Goal: Task Accomplishment & Management: Complete application form

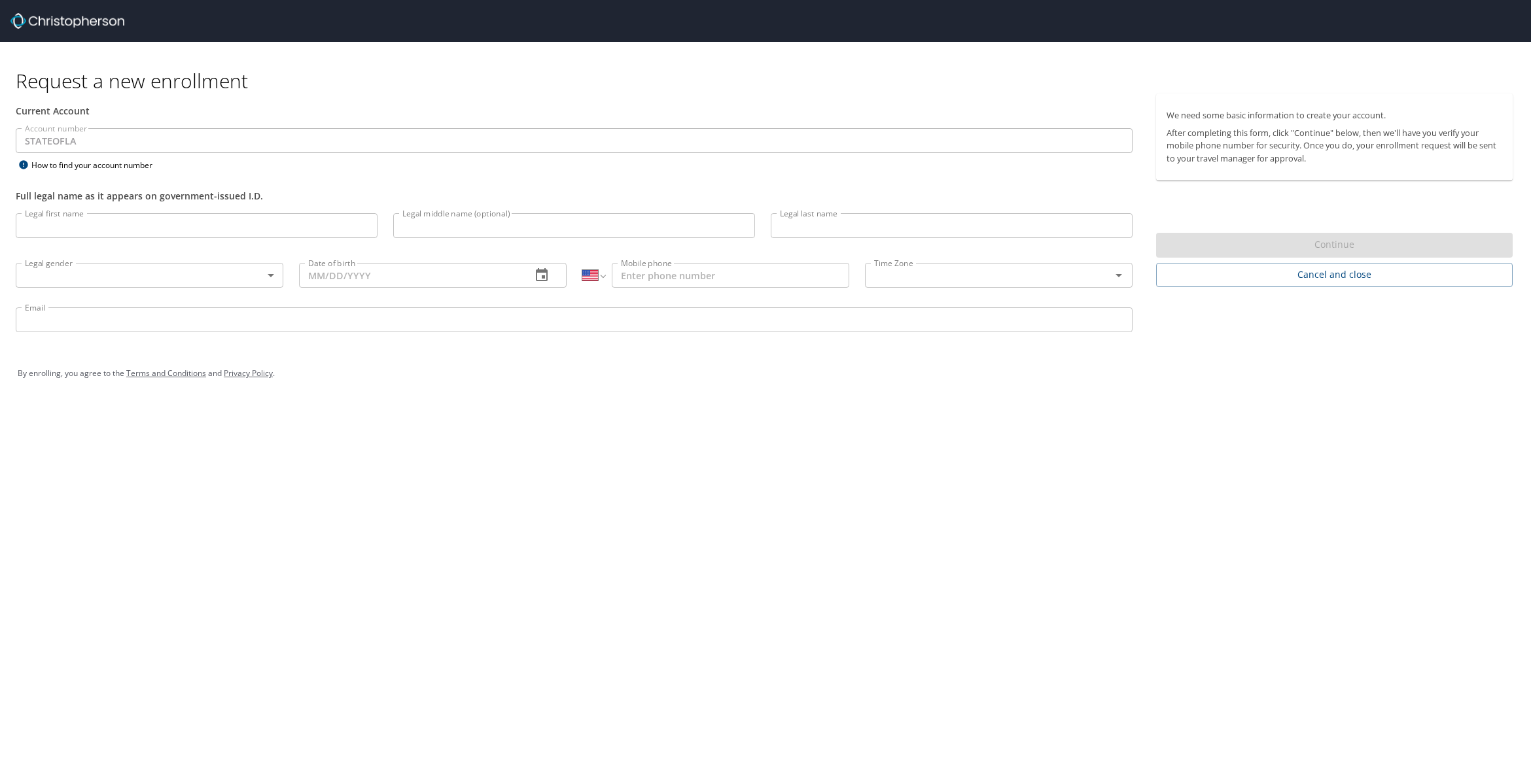
select select "US"
click at [98, 226] on input "Legal first name" at bounding box center [196, 225] width 361 height 25
type input "[PERSON_NAME]"
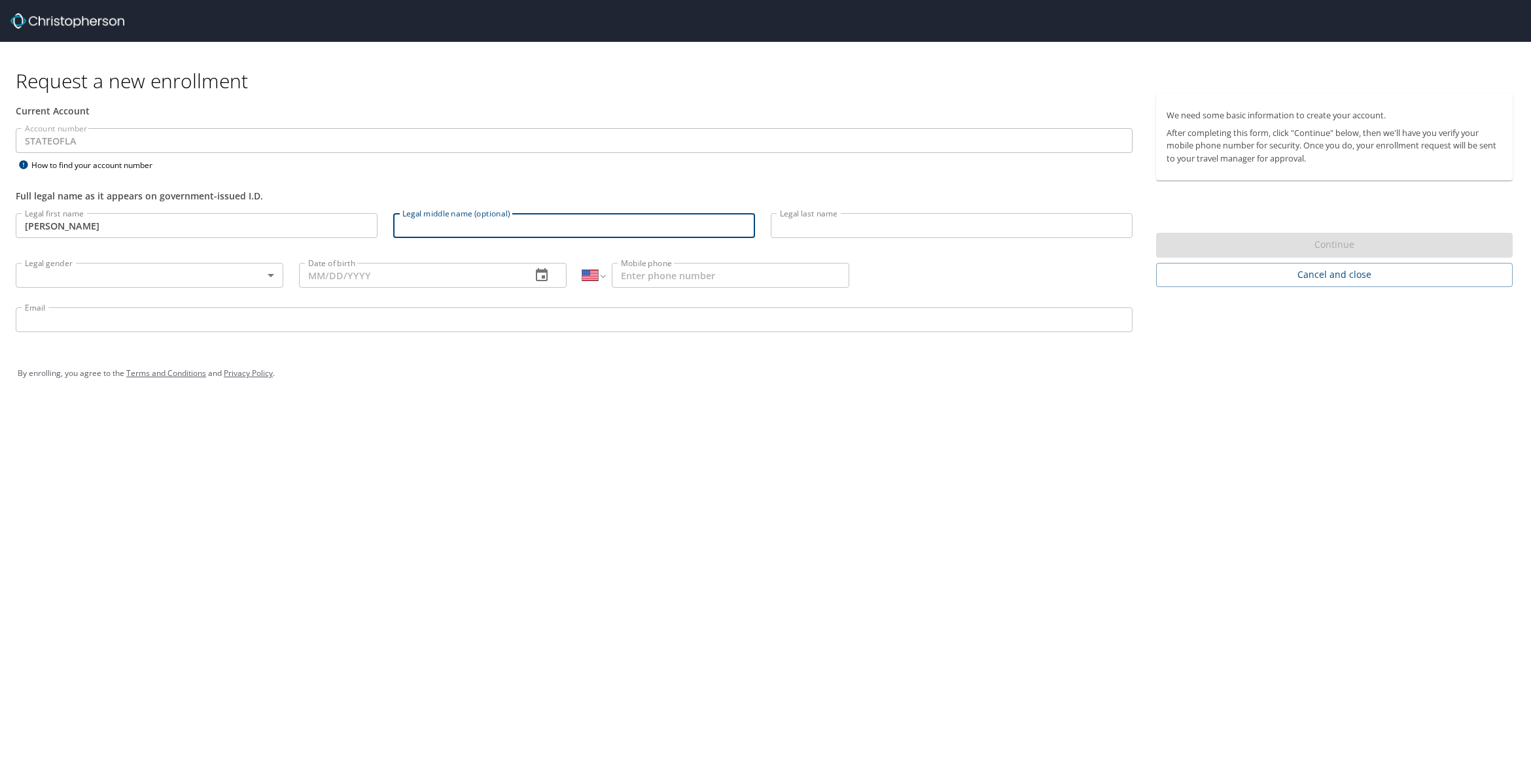
click at [427, 223] on input "Legal middle name (optional)" at bounding box center [574, 225] width 361 height 25
type input "Don"
click at [807, 225] on input "Legal last name" at bounding box center [952, 225] width 361 height 25
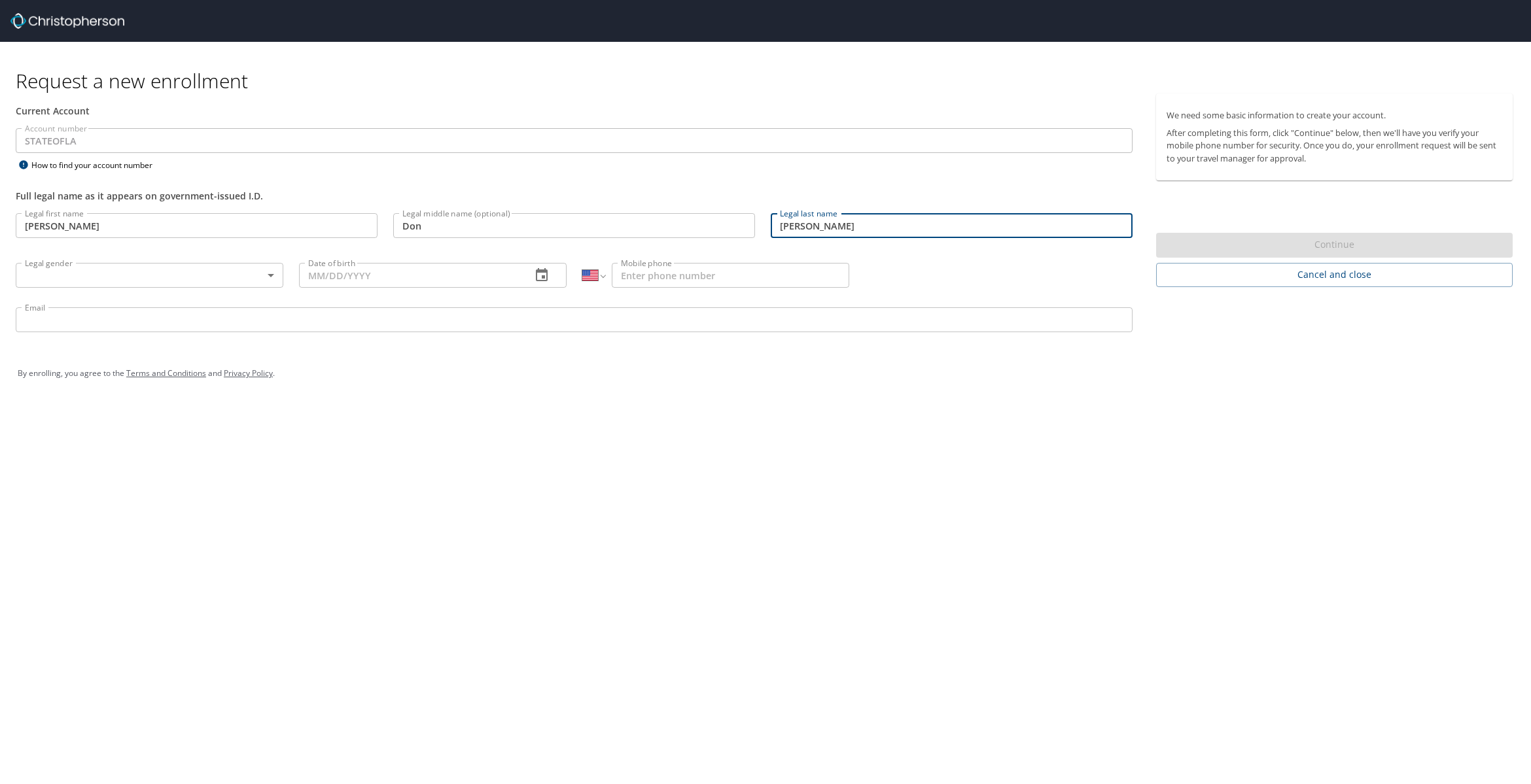
type input "[PERSON_NAME]"
click at [269, 275] on body "Request a new enrollment Current Account Account number STATEOFLA Account numbe…" at bounding box center [766, 392] width 1531 height 784
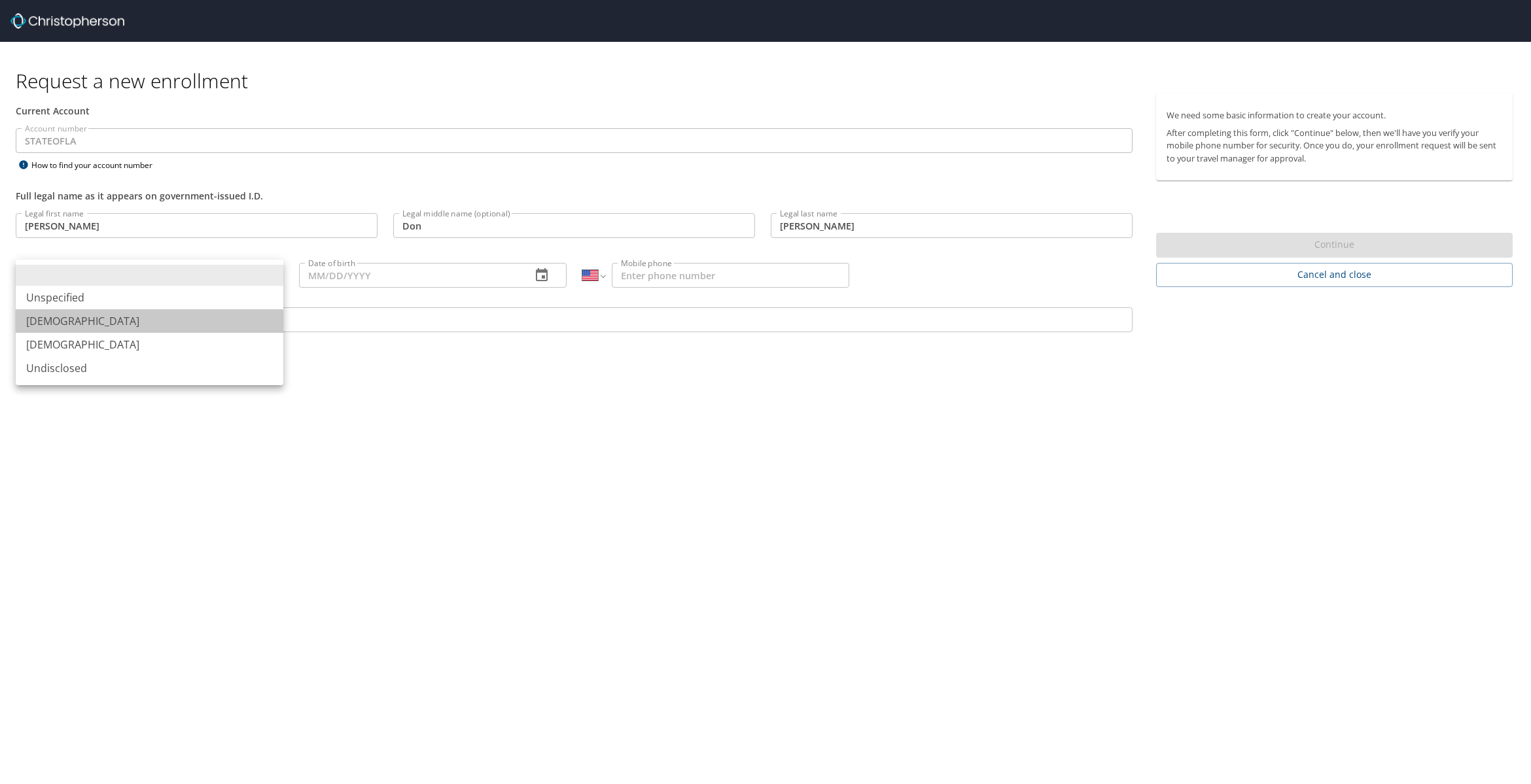
click at [49, 315] on li "[DEMOGRAPHIC_DATA]" at bounding box center [149, 320] width 267 height 23
type input "[DEMOGRAPHIC_DATA]"
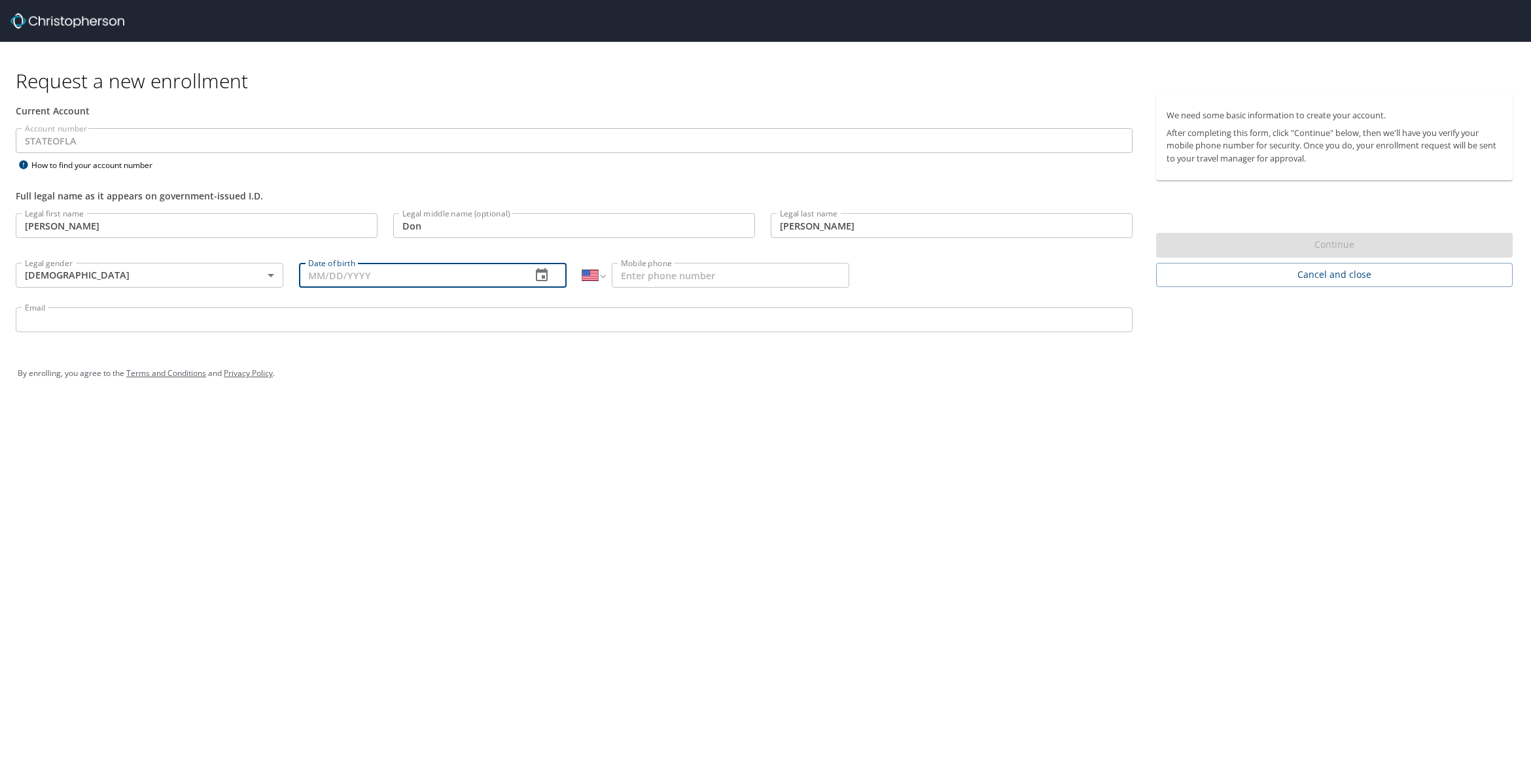
click at [335, 274] on input "Date of birth" at bounding box center [410, 275] width 222 height 25
type input "[DATE]"
click at [683, 277] on input "Mobile phone" at bounding box center [730, 275] width 237 height 25
type input "[PHONE_NUMBER]"
click at [85, 327] on input "Email" at bounding box center [574, 319] width 1117 height 25
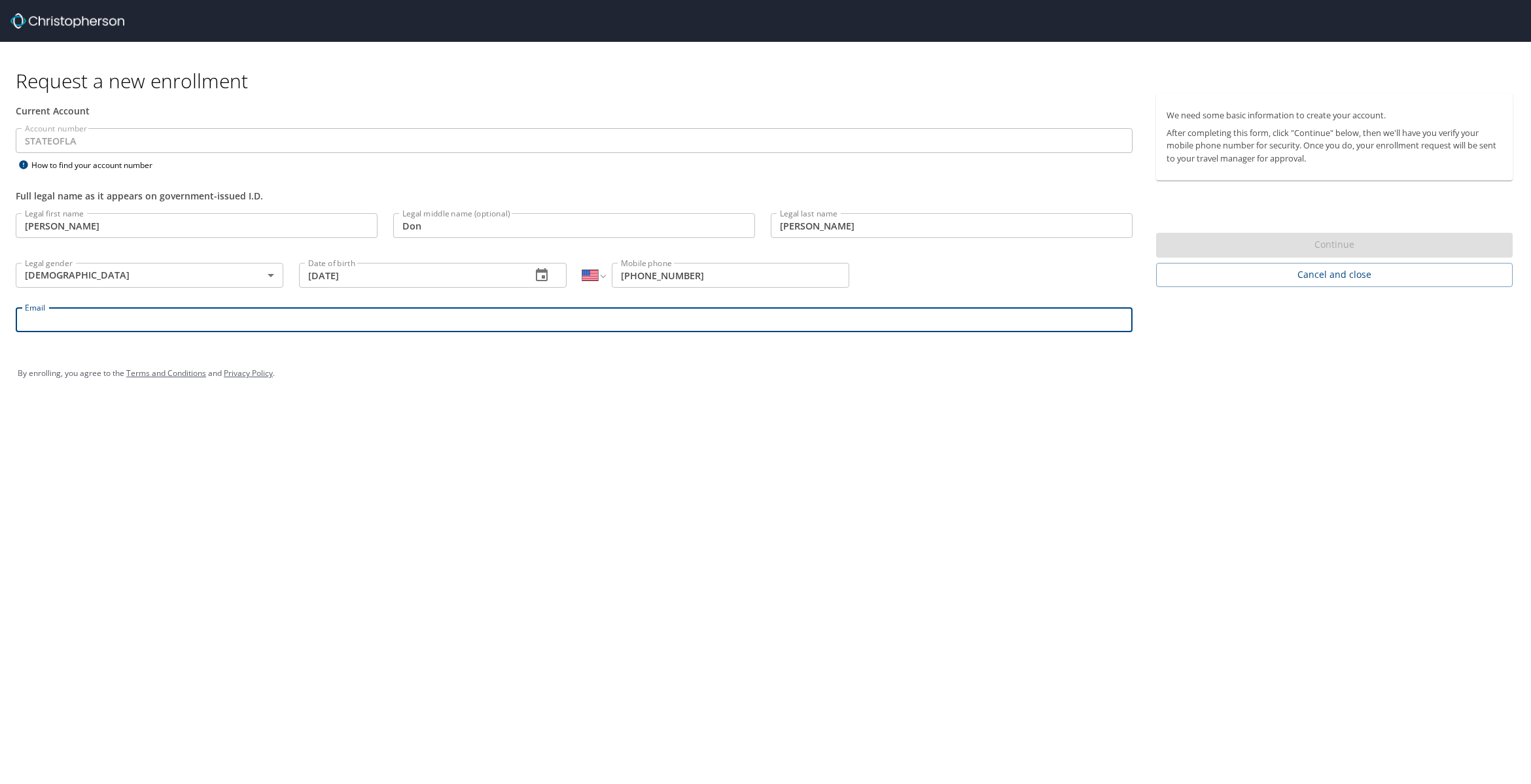
type input "[PERSON_NAME][EMAIL_ADDRESS][DOMAIN_NAME]"
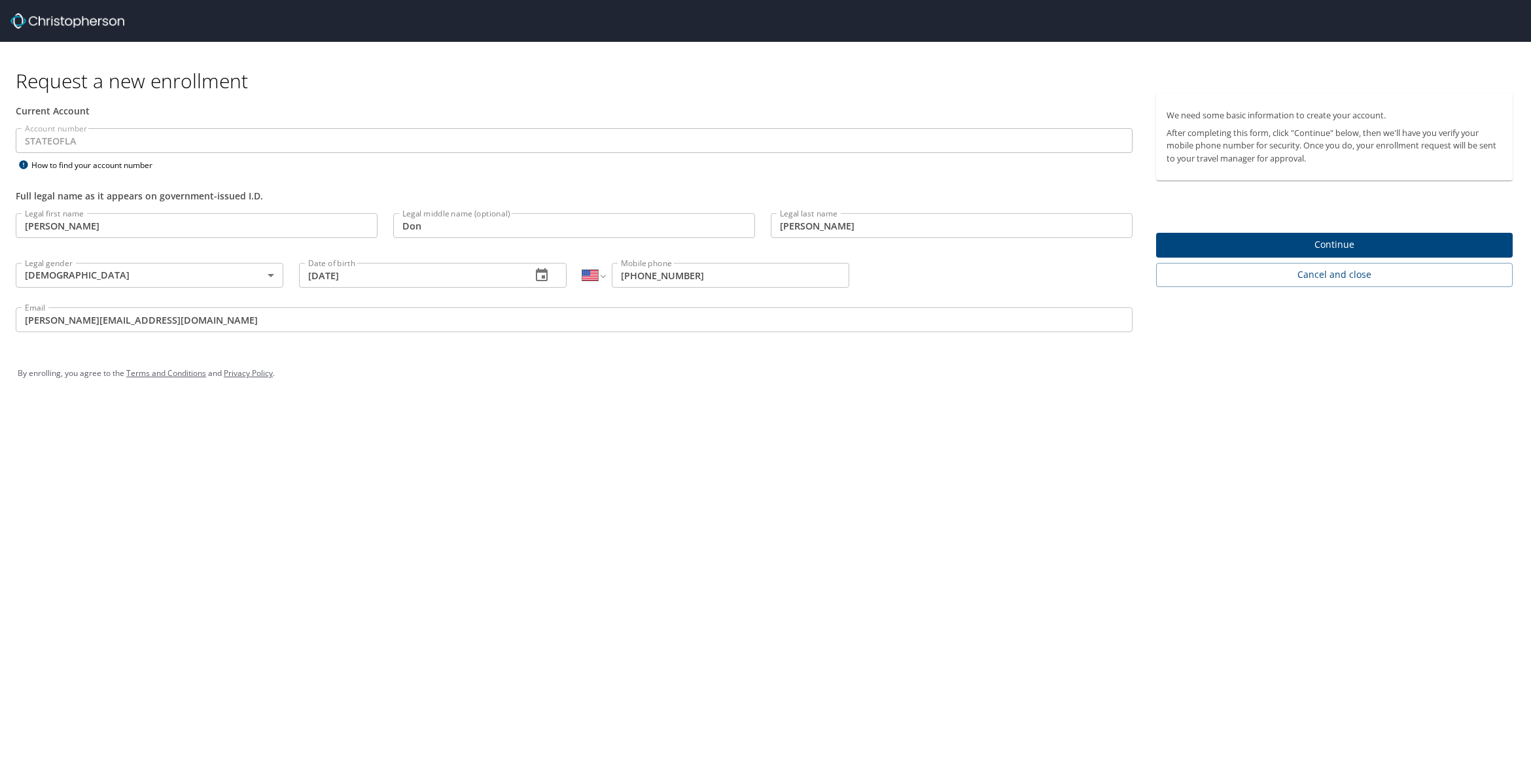
click at [80, 226] on input "[PERSON_NAME]" at bounding box center [196, 225] width 361 height 25
click at [1325, 244] on span "Continue" at bounding box center [1335, 245] width 335 height 17
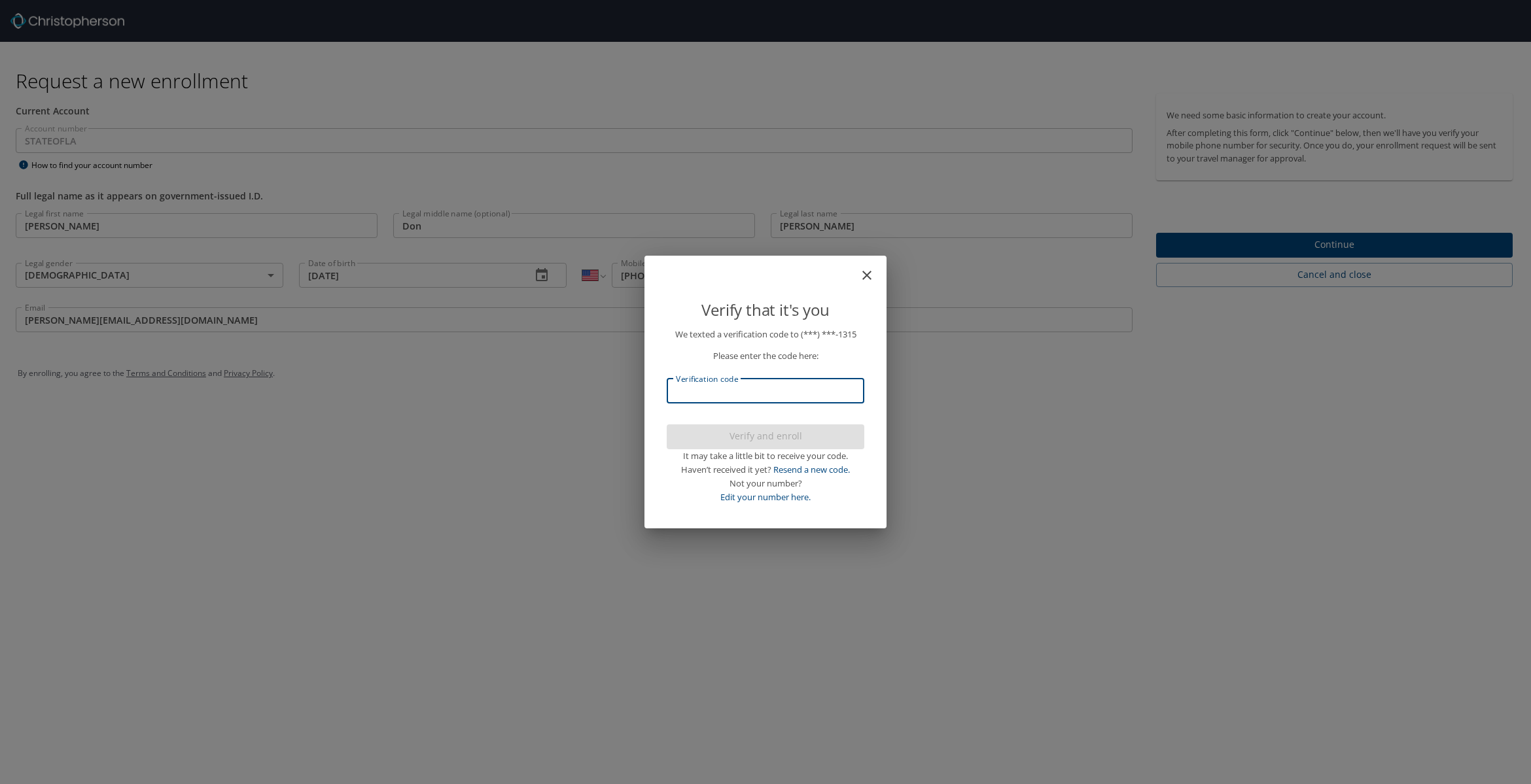
click at [728, 384] on input "Verification code" at bounding box center [766, 391] width 197 height 25
type input "985018"
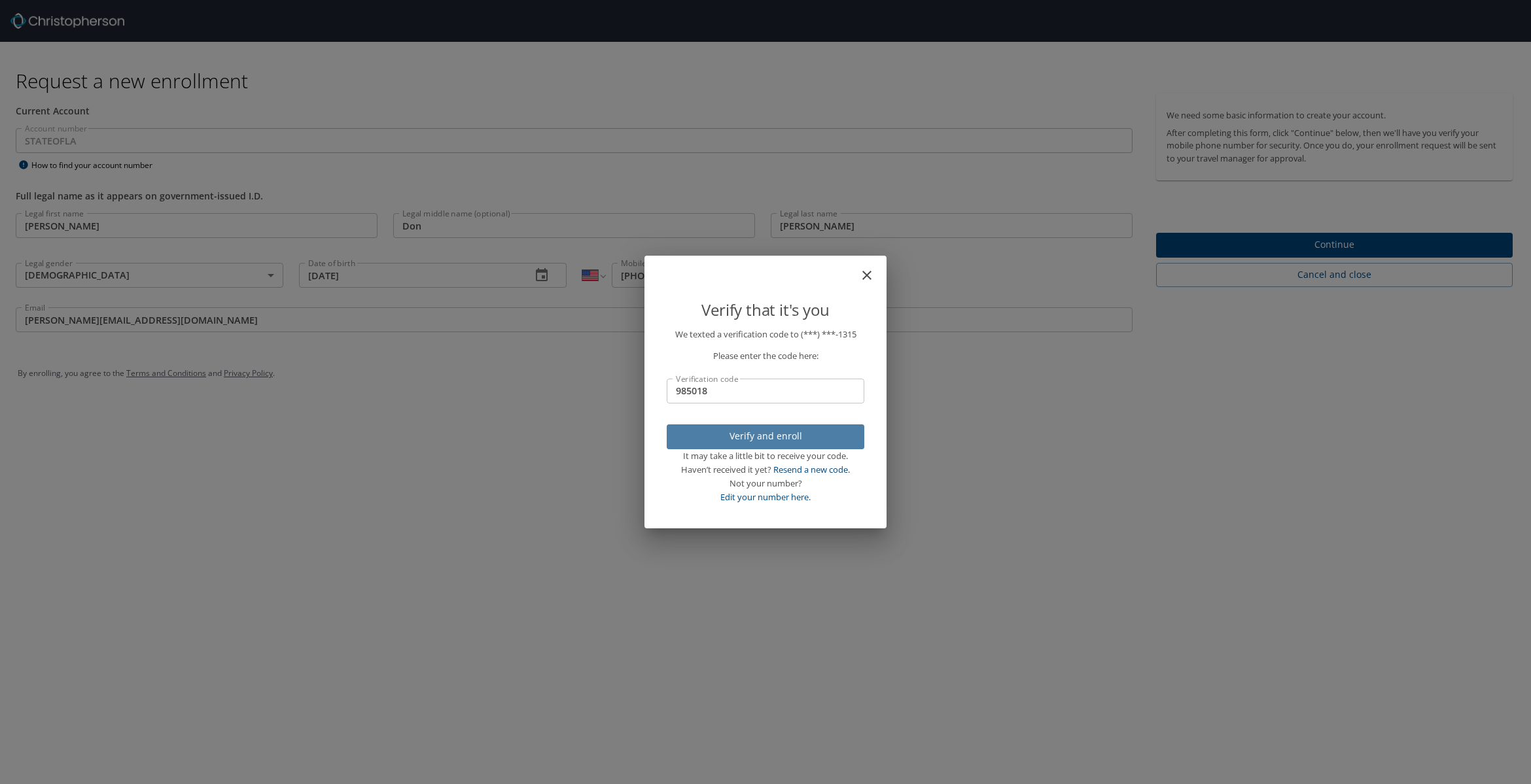
click at [754, 435] on span "Verify and enroll" at bounding box center [766, 437] width 177 height 17
click at [1254, 243] on div "Verify that it's you We texted a verification code to (***) ***- 1315 Please en…" at bounding box center [766, 392] width 1531 height 784
click at [1270, 242] on div "Verify that it's you We texted a verification code to (***) ***- 1315 Please en…" at bounding box center [766, 392] width 1531 height 784
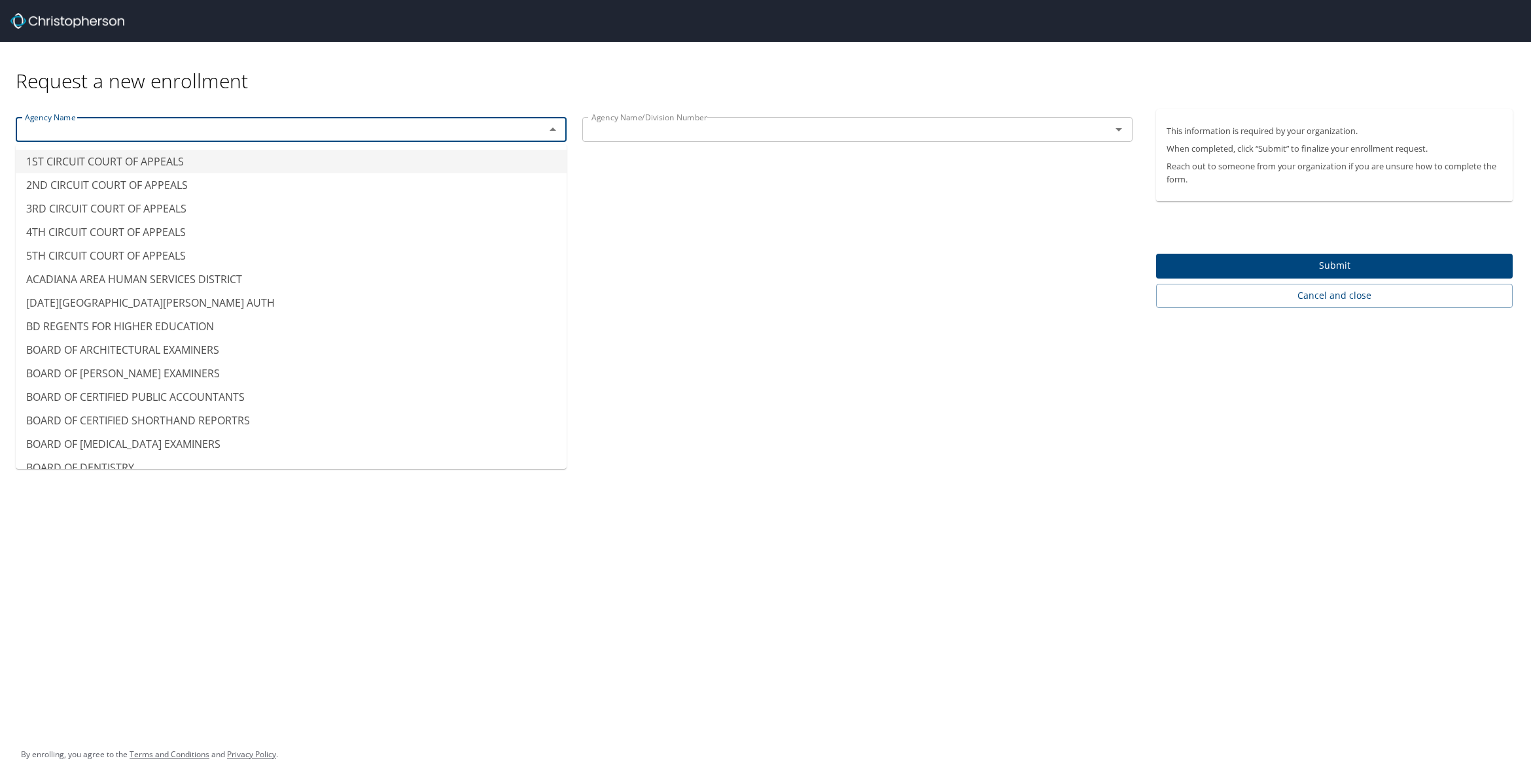
click at [179, 126] on input "text" at bounding box center [272, 129] width 505 height 17
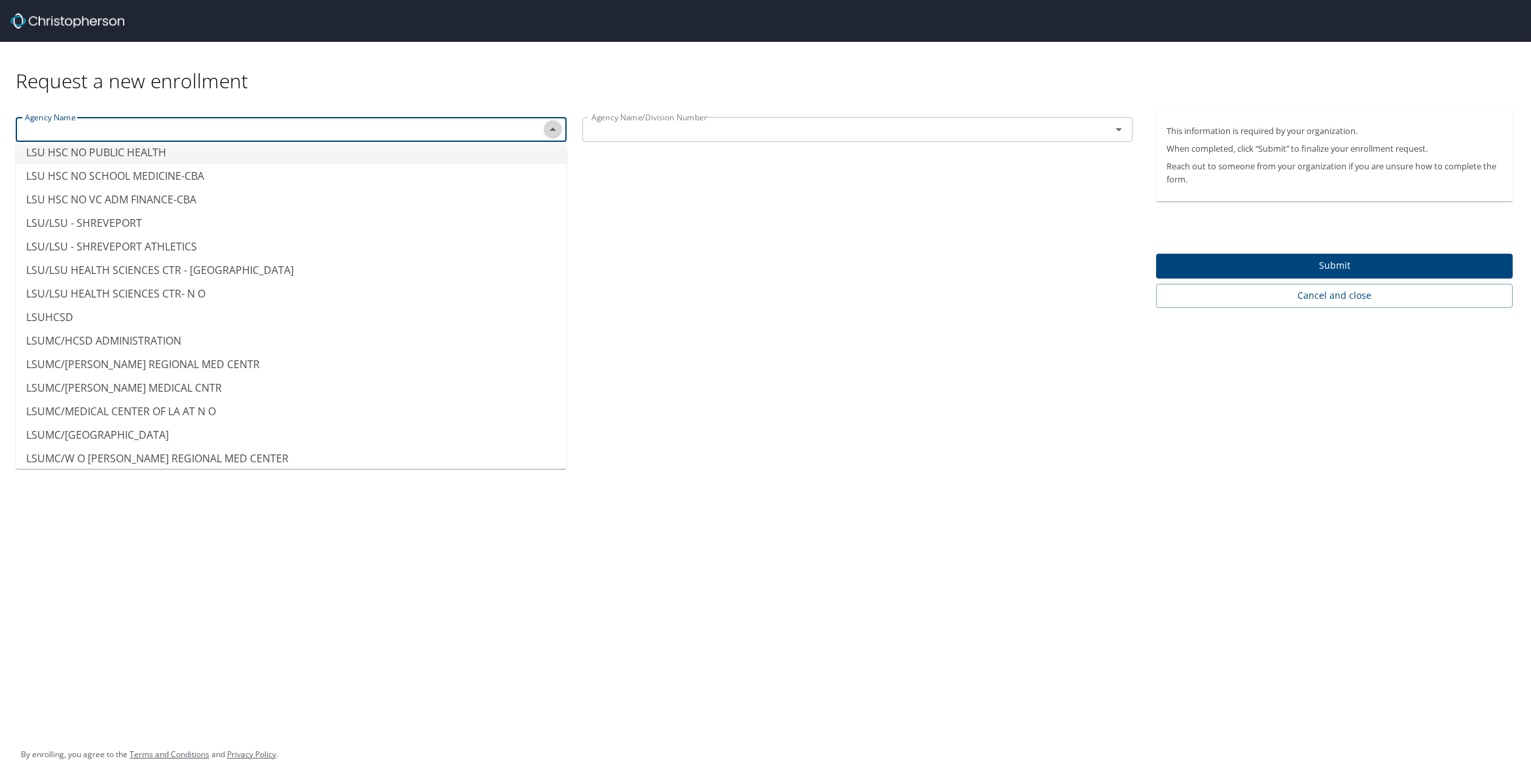
click at [553, 128] on icon "Close" at bounding box center [552, 129] width 7 height 4
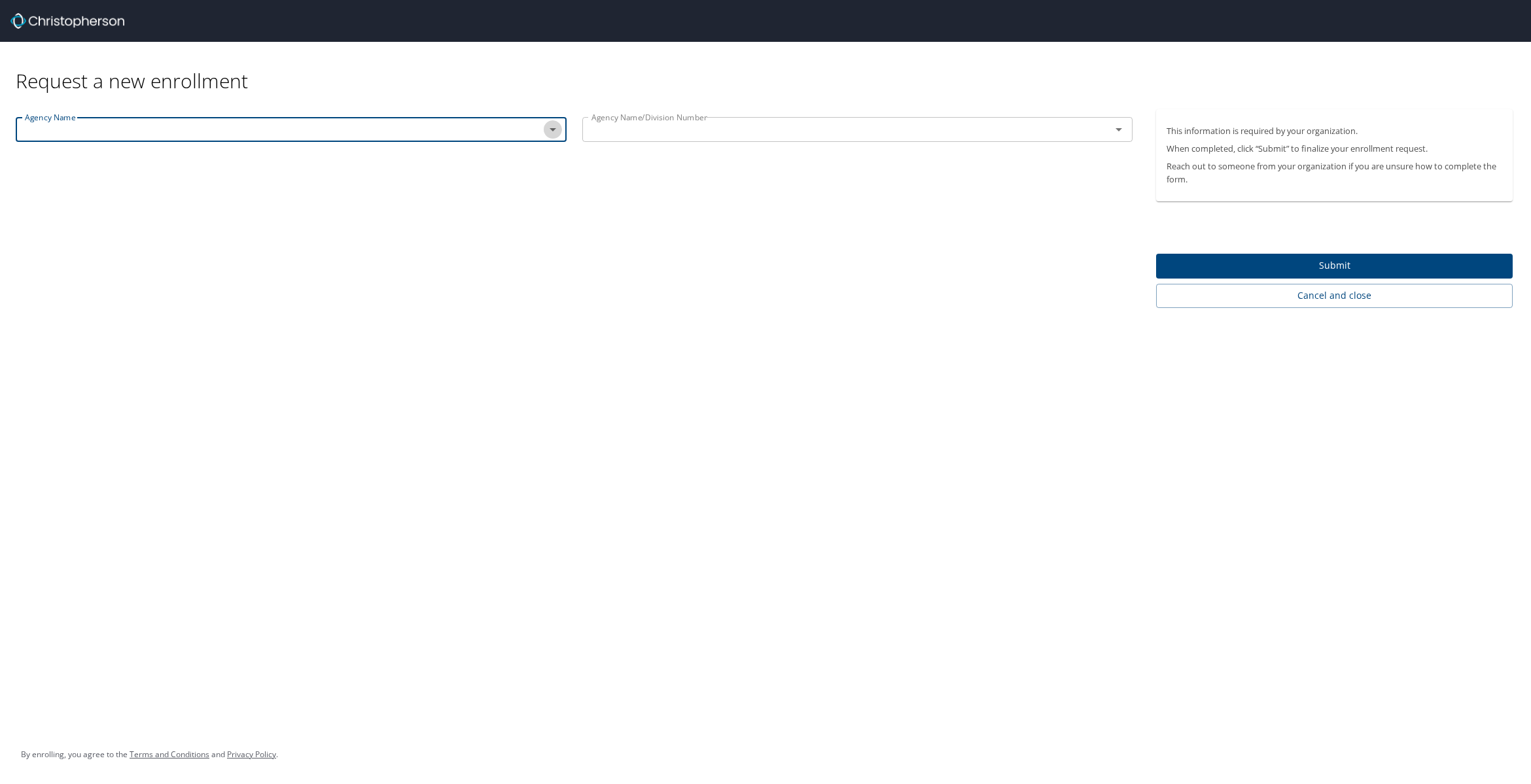
click at [550, 129] on icon "Open" at bounding box center [552, 129] width 16 height 16
type input "Louisiana State University, Baton Rouge"
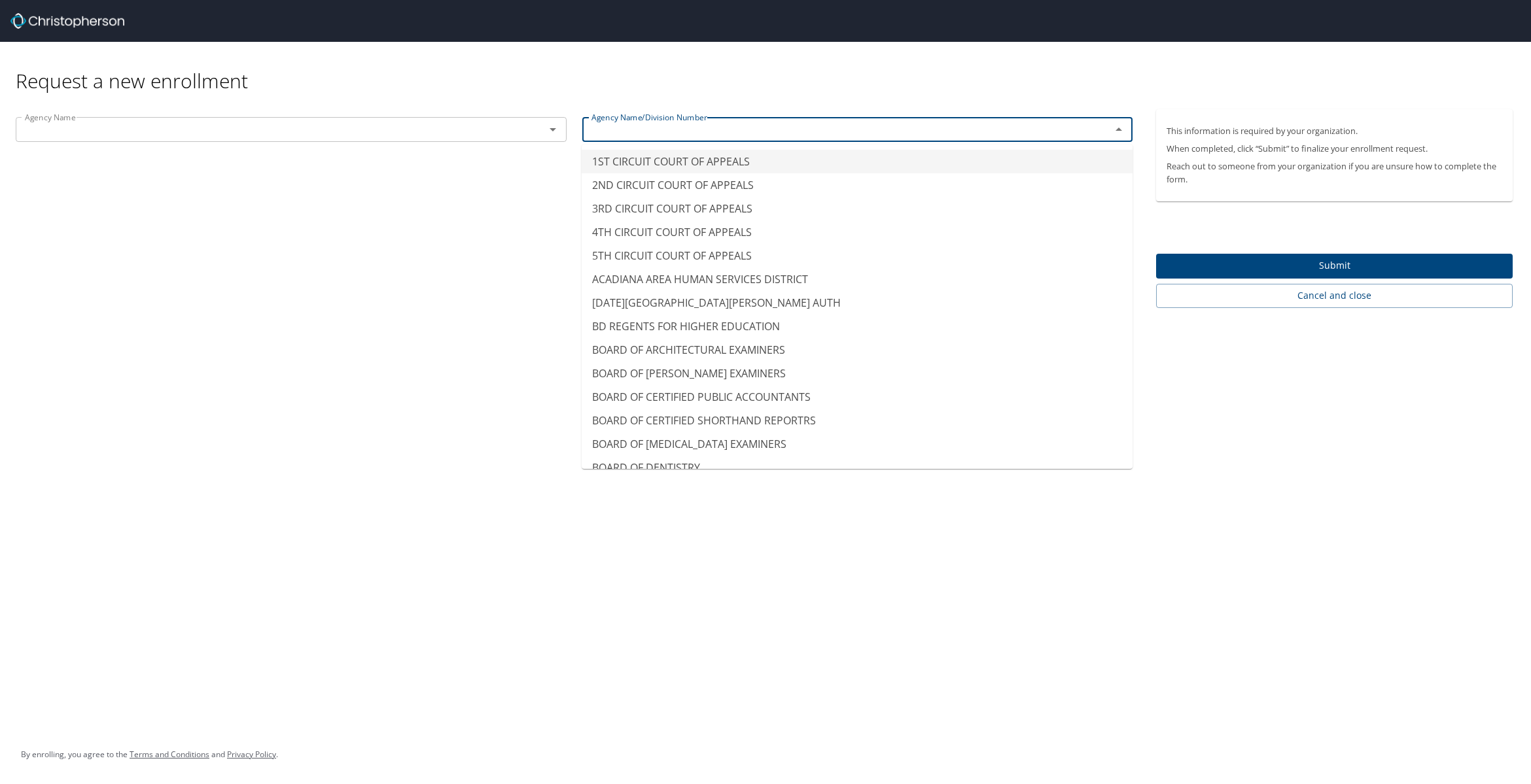
click at [615, 126] on input "text" at bounding box center [838, 129] width 505 height 17
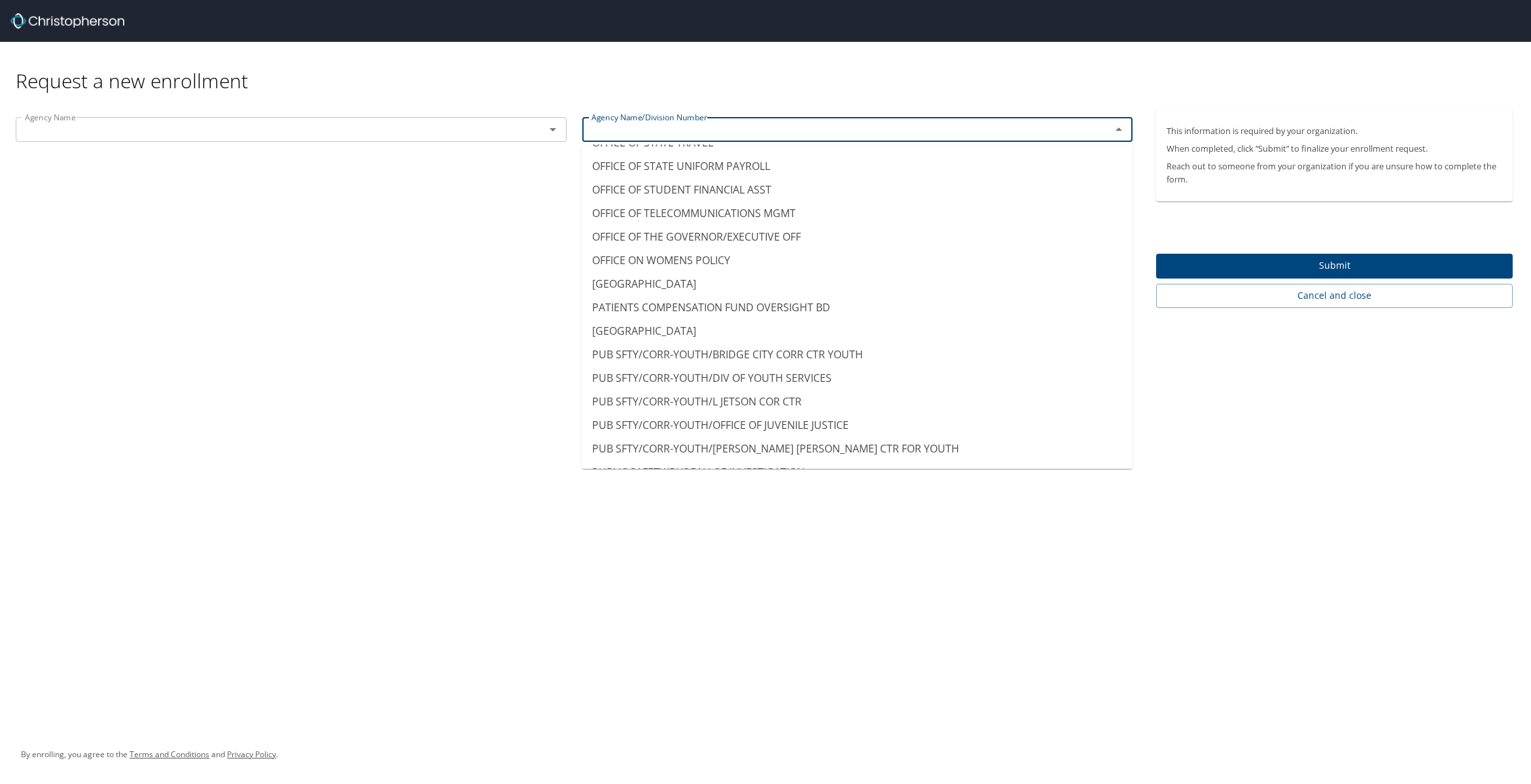
scroll to position [8178, 0]
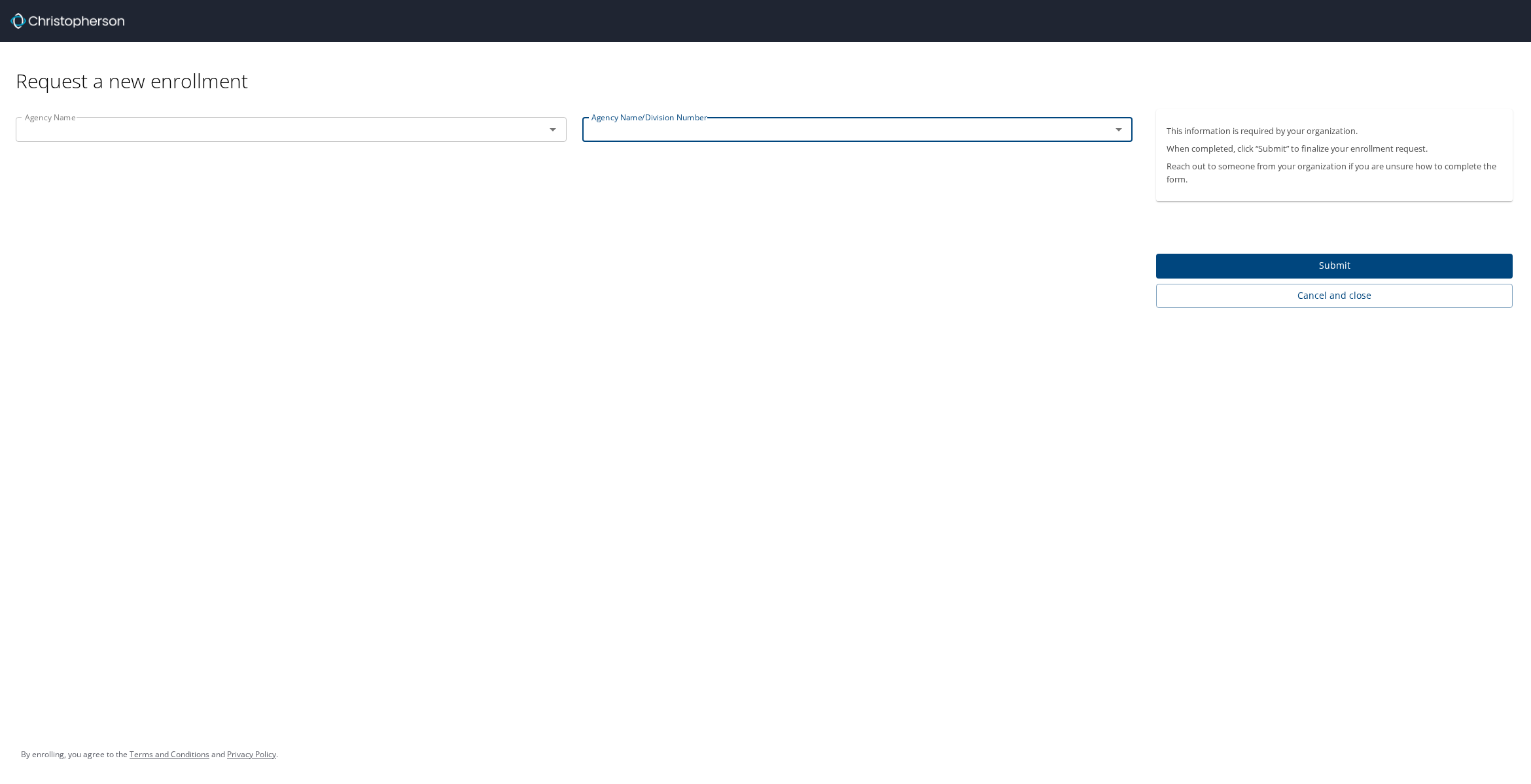
click at [658, 128] on input "text" at bounding box center [838, 129] width 505 height 17
type input "LSU/LSU-Baton Rouge"
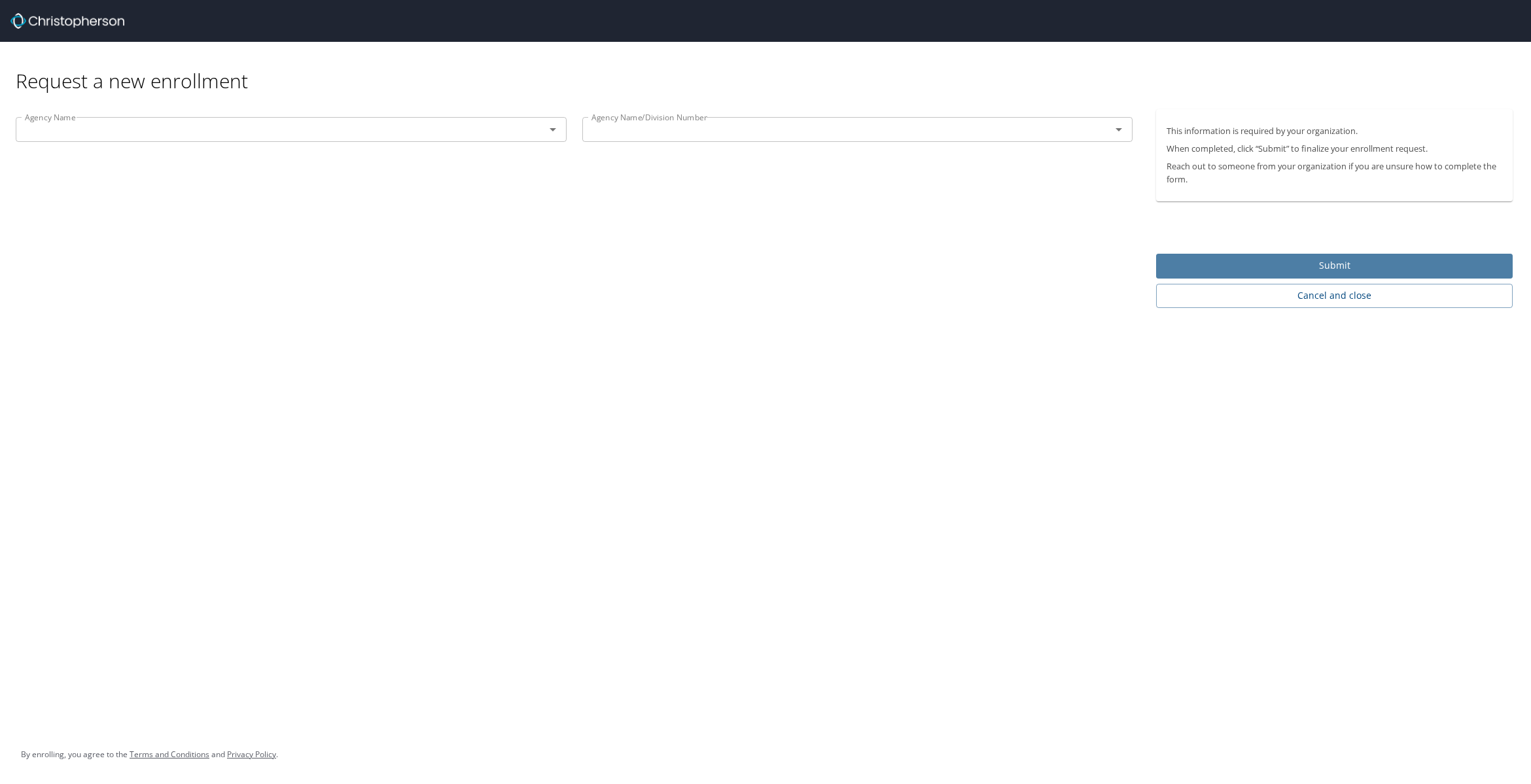
click at [1329, 266] on span "Submit" at bounding box center [1335, 266] width 335 height 17
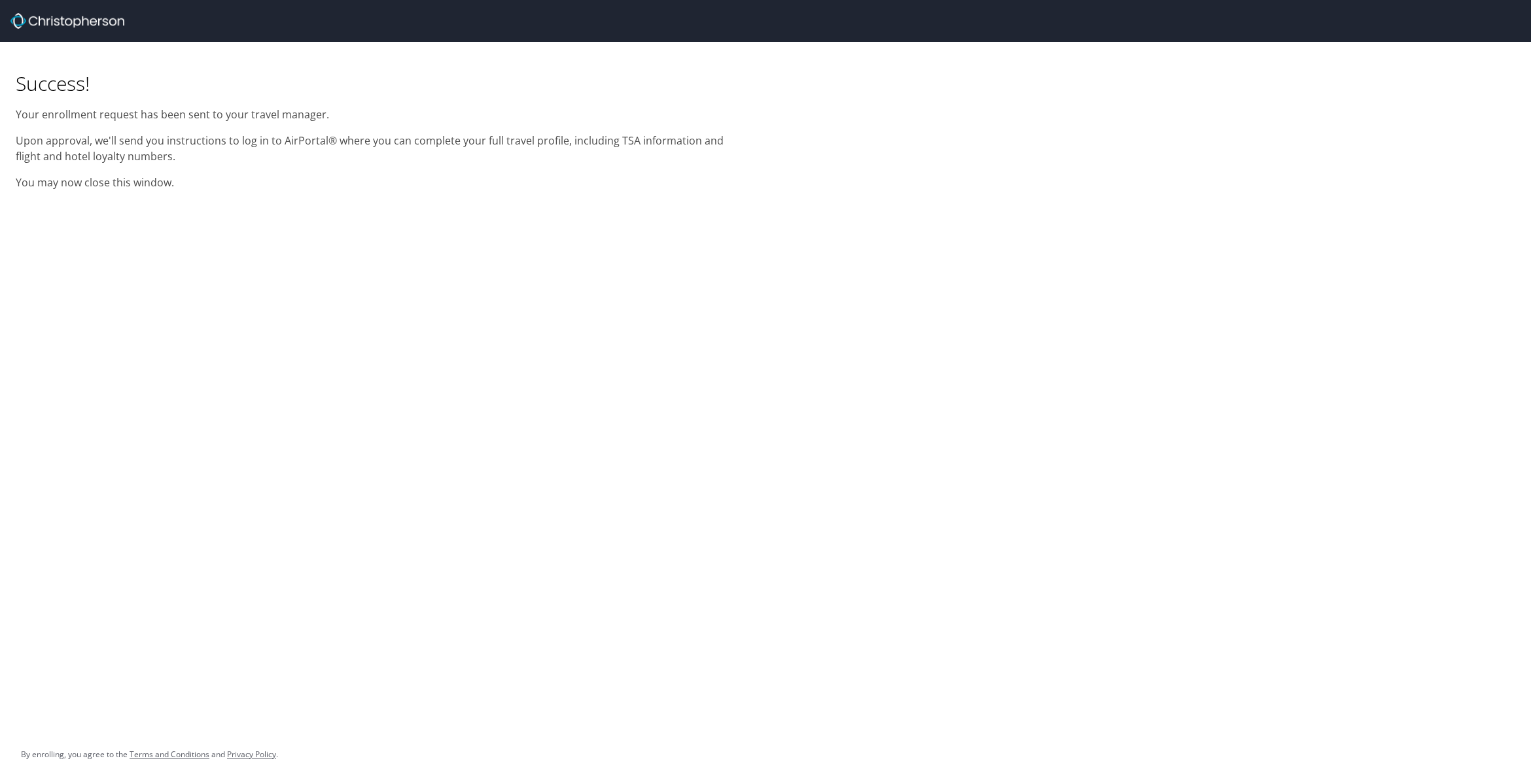
drag, startPoint x: 386, startPoint y: 94, endPoint x: 382, endPoint y: 83, distance: 11.7
click at [383, 87] on h1 "Success!" at bounding box center [383, 83] width 734 height 25
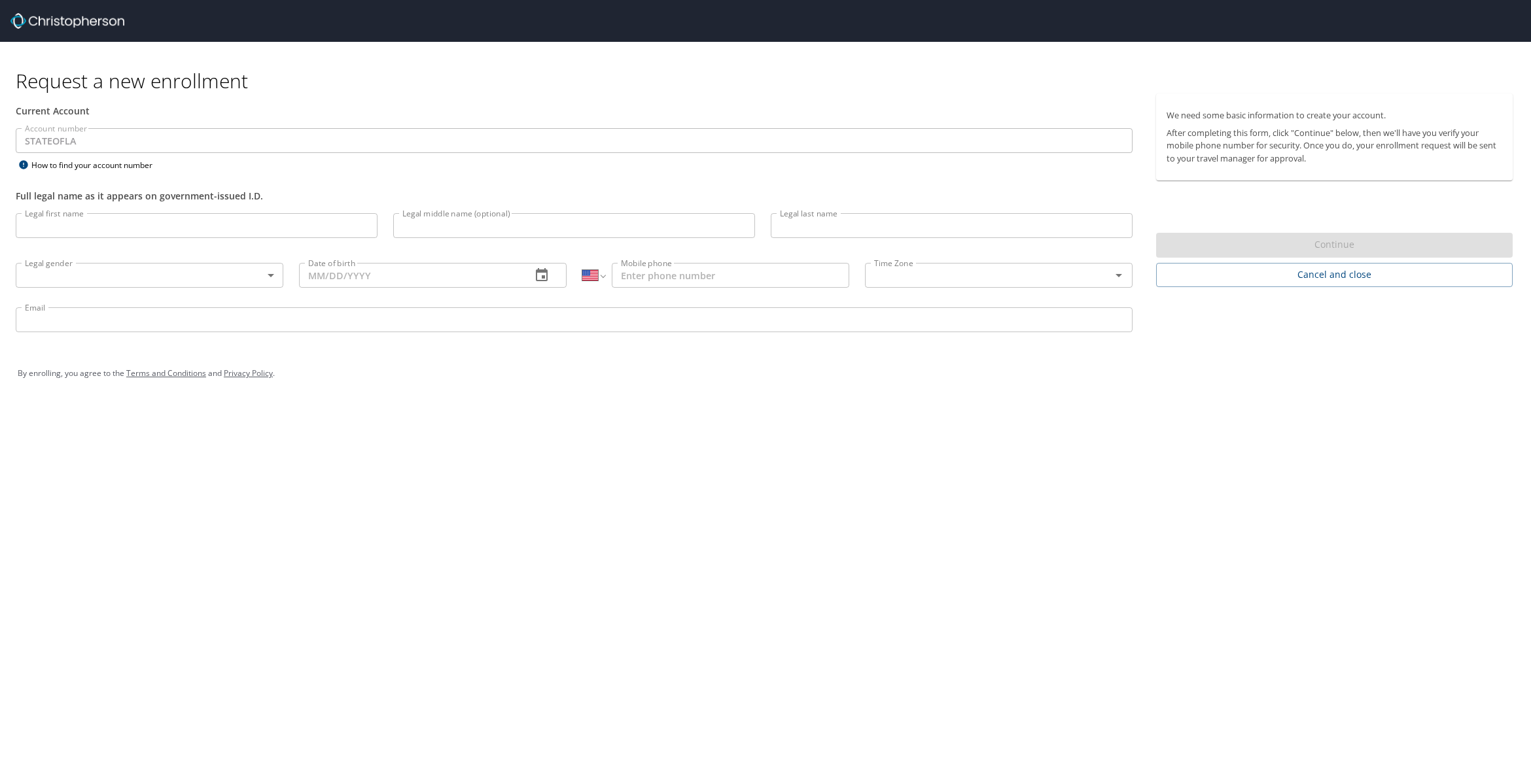
select select "US"
click at [138, 233] on input "Legal first name" at bounding box center [196, 225] width 361 height 25
type input "[PERSON_NAME]"
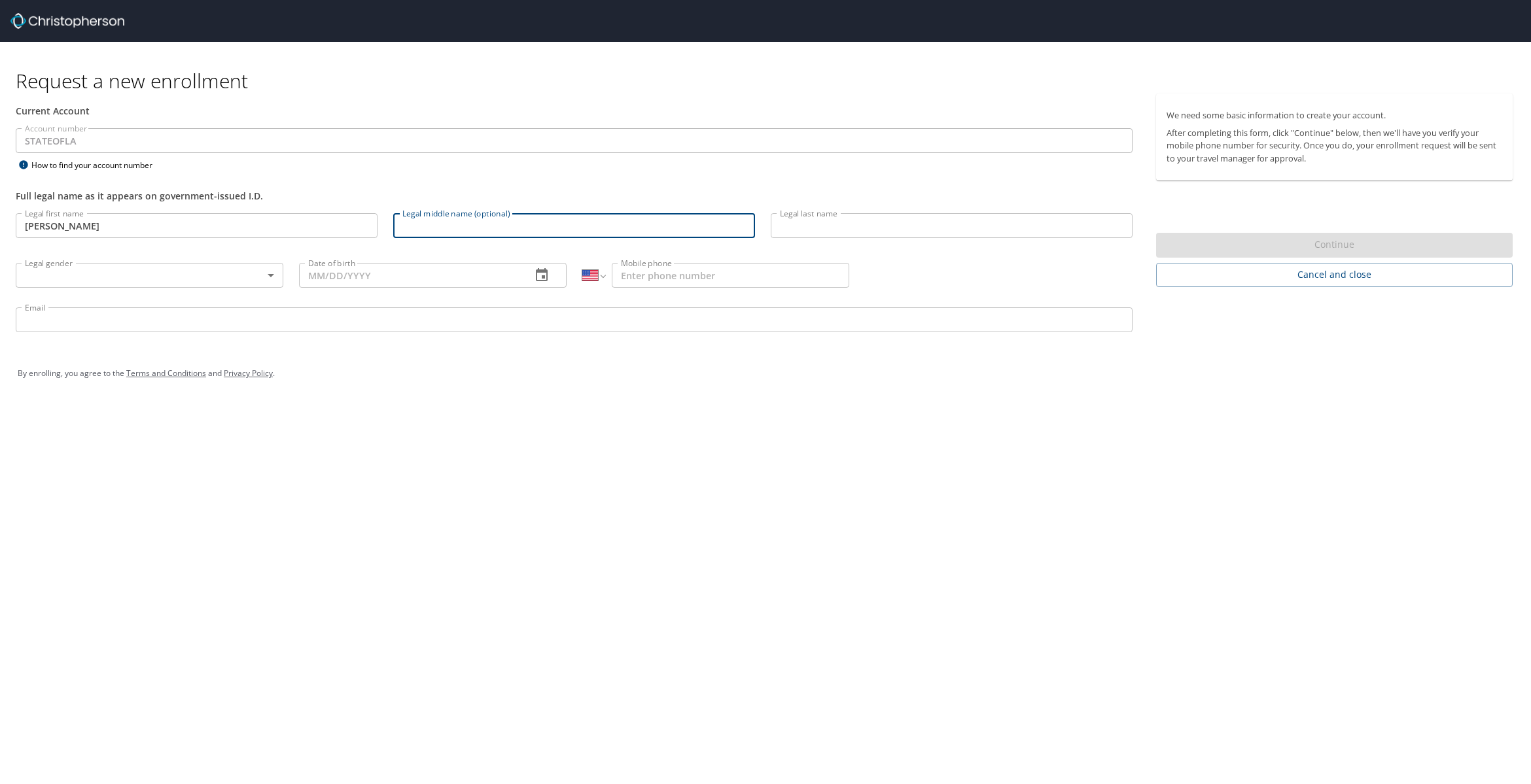
click at [435, 225] on input "Legal middle name (optional)" at bounding box center [574, 225] width 361 height 25
type input "Don"
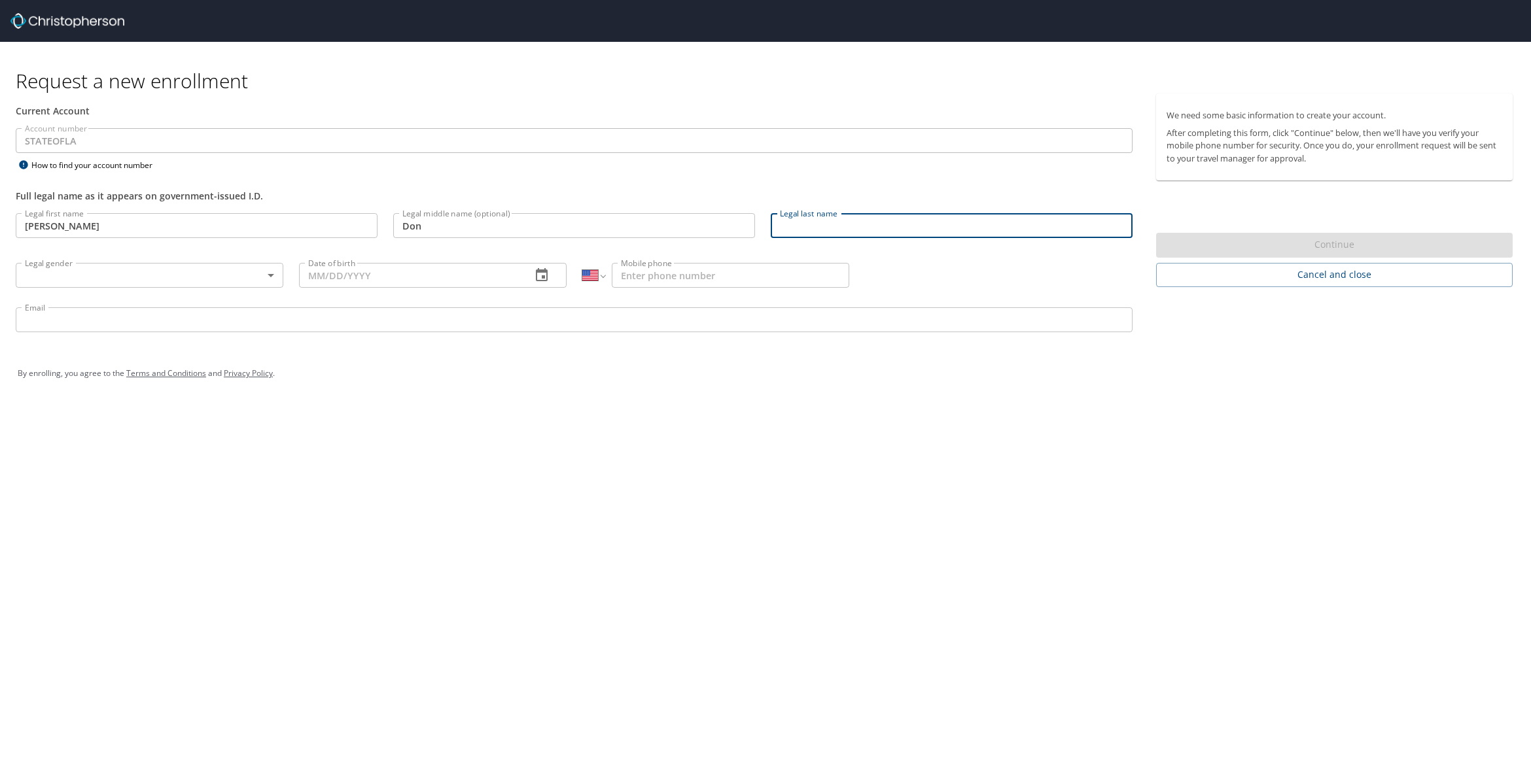
click at [802, 227] on input "Legal last name" at bounding box center [952, 225] width 361 height 25
type input "[PERSON_NAME]"
click at [266, 273] on body "Request a new enrollment Current Account Account number STATEOFLA Account numbe…" at bounding box center [766, 392] width 1531 height 784
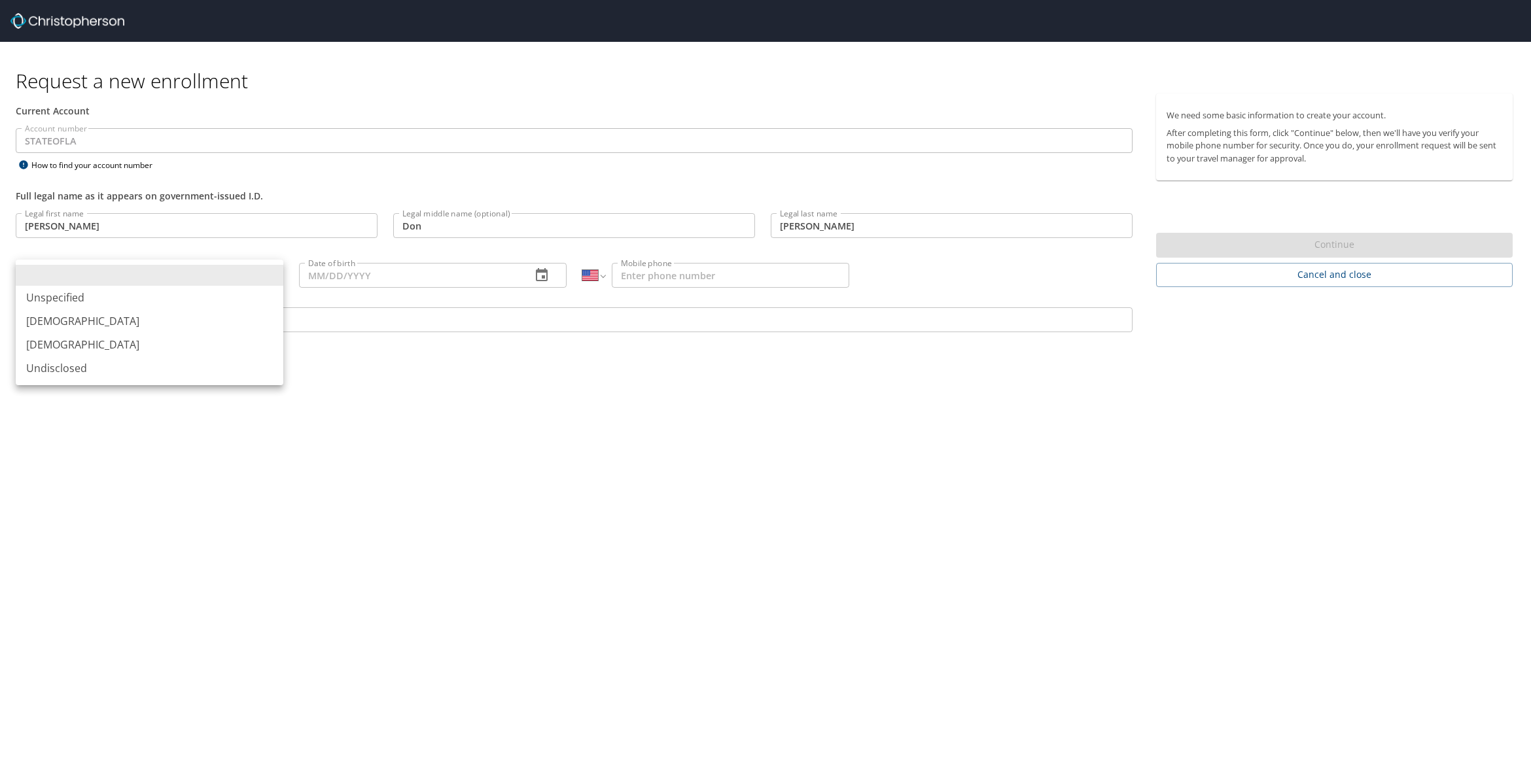
click at [152, 333] on li "[DEMOGRAPHIC_DATA]" at bounding box center [149, 345] width 267 height 23
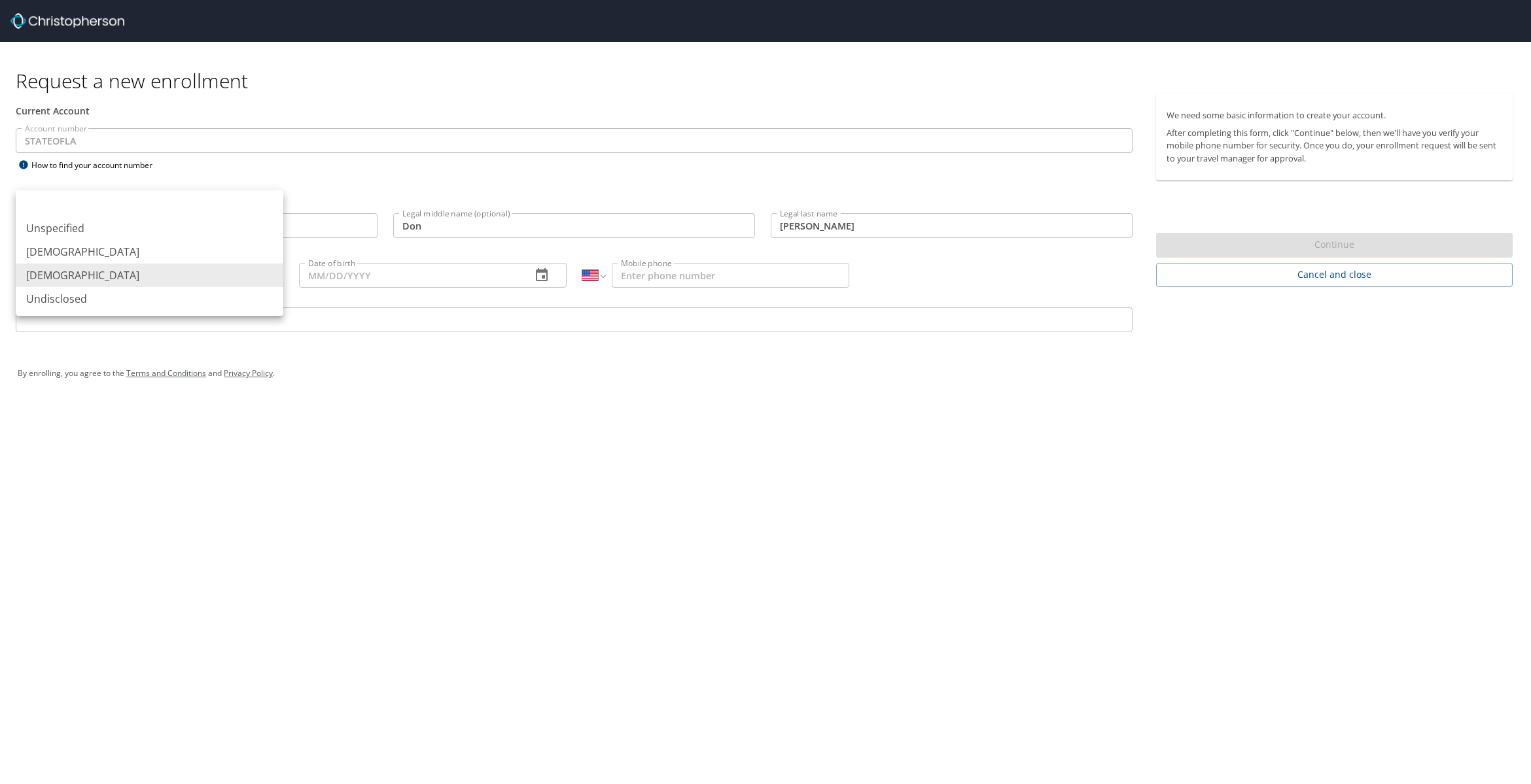
drag, startPoint x: 270, startPoint y: 274, endPoint x: 256, endPoint y: 280, distance: 15.2
click at [270, 274] on body "Request a new enrollment Current Account Account number STATEOFLA Account numbe…" at bounding box center [766, 392] width 1531 height 784
click at [151, 262] on ul "Unspecified Male Female Undisclosed" at bounding box center [149, 252] width 267 height 126
click at [81, 254] on li "[DEMOGRAPHIC_DATA]" at bounding box center [149, 251] width 267 height 23
type input "[DEMOGRAPHIC_DATA]"
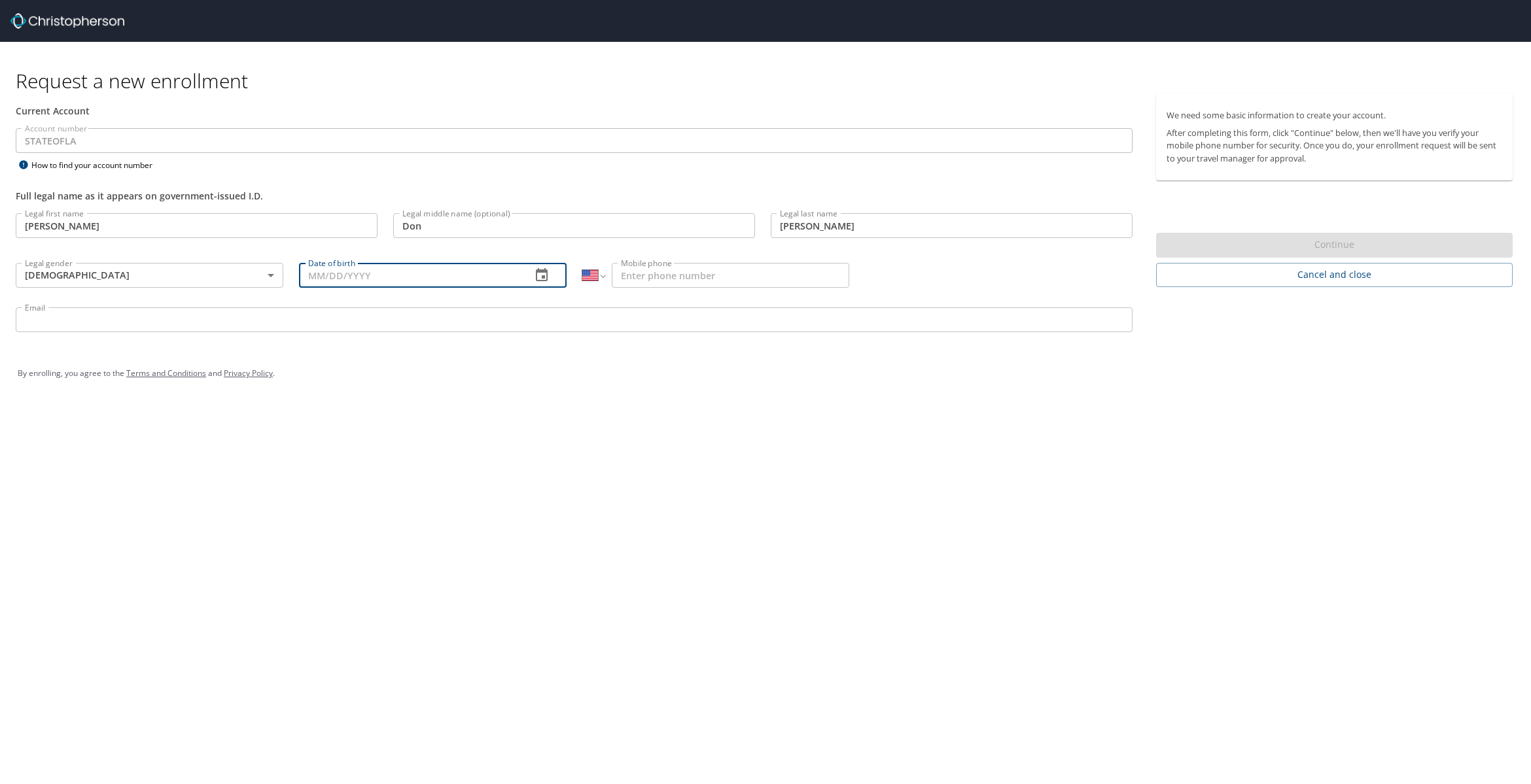
click at [354, 278] on input "Date of birth" at bounding box center [410, 275] width 222 height 25
drag, startPoint x: 329, startPoint y: 275, endPoint x: 345, endPoint y: 285, distance: 18.9
click at [329, 275] on input "Date of birth" at bounding box center [410, 275] width 222 height 25
type input "[DATE]"
click at [652, 272] on input "Mobile phone" at bounding box center [730, 275] width 237 height 25
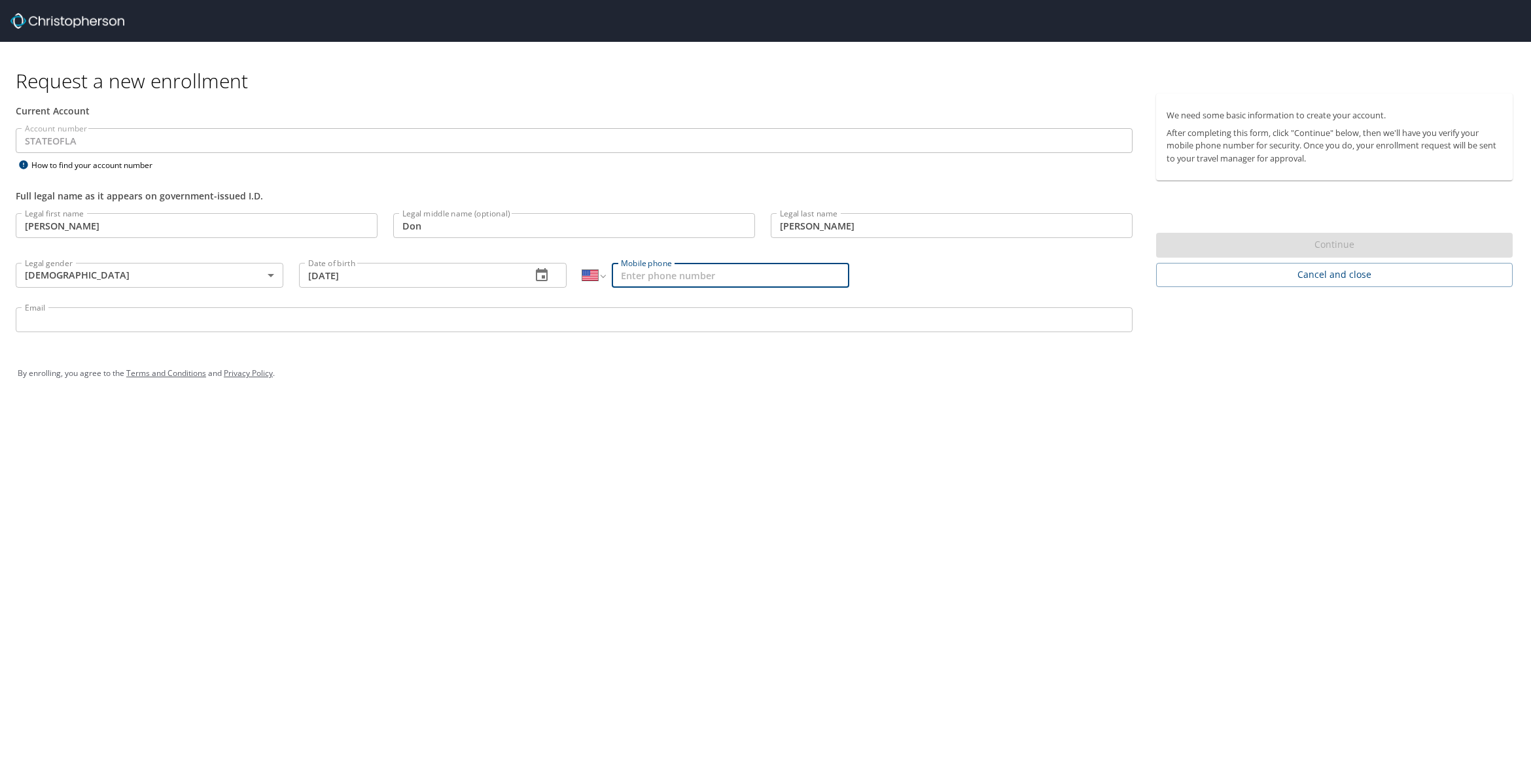
type input "[PHONE_NUMBER]"
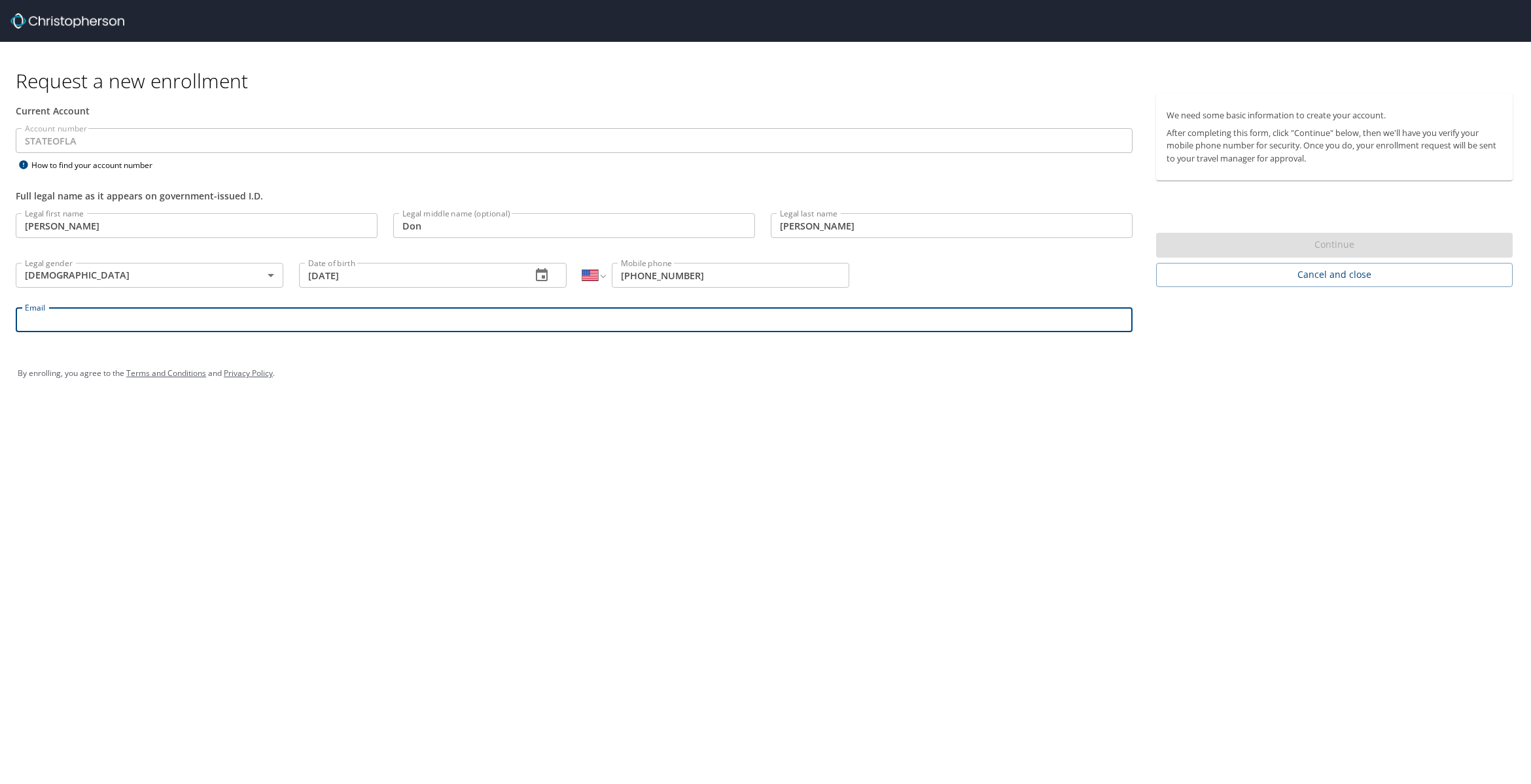
click at [50, 315] on input "Email" at bounding box center [574, 319] width 1117 height 25
type input "[PERSON_NAME][EMAIL_ADDRESS][DOMAIN_NAME]"
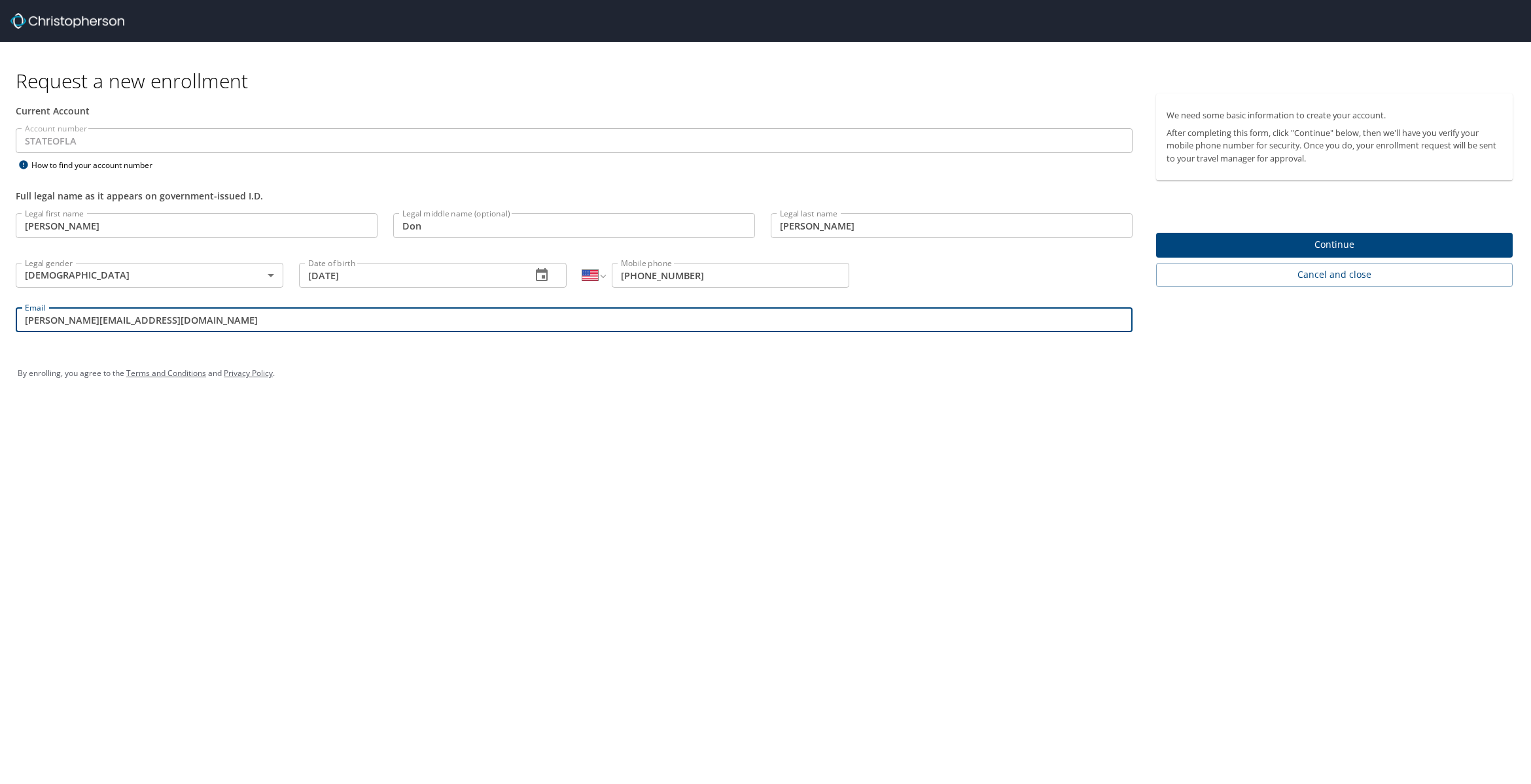
click at [1258, 243] on span "Continue" at bounding box center [1335, 245] width 335 height 17
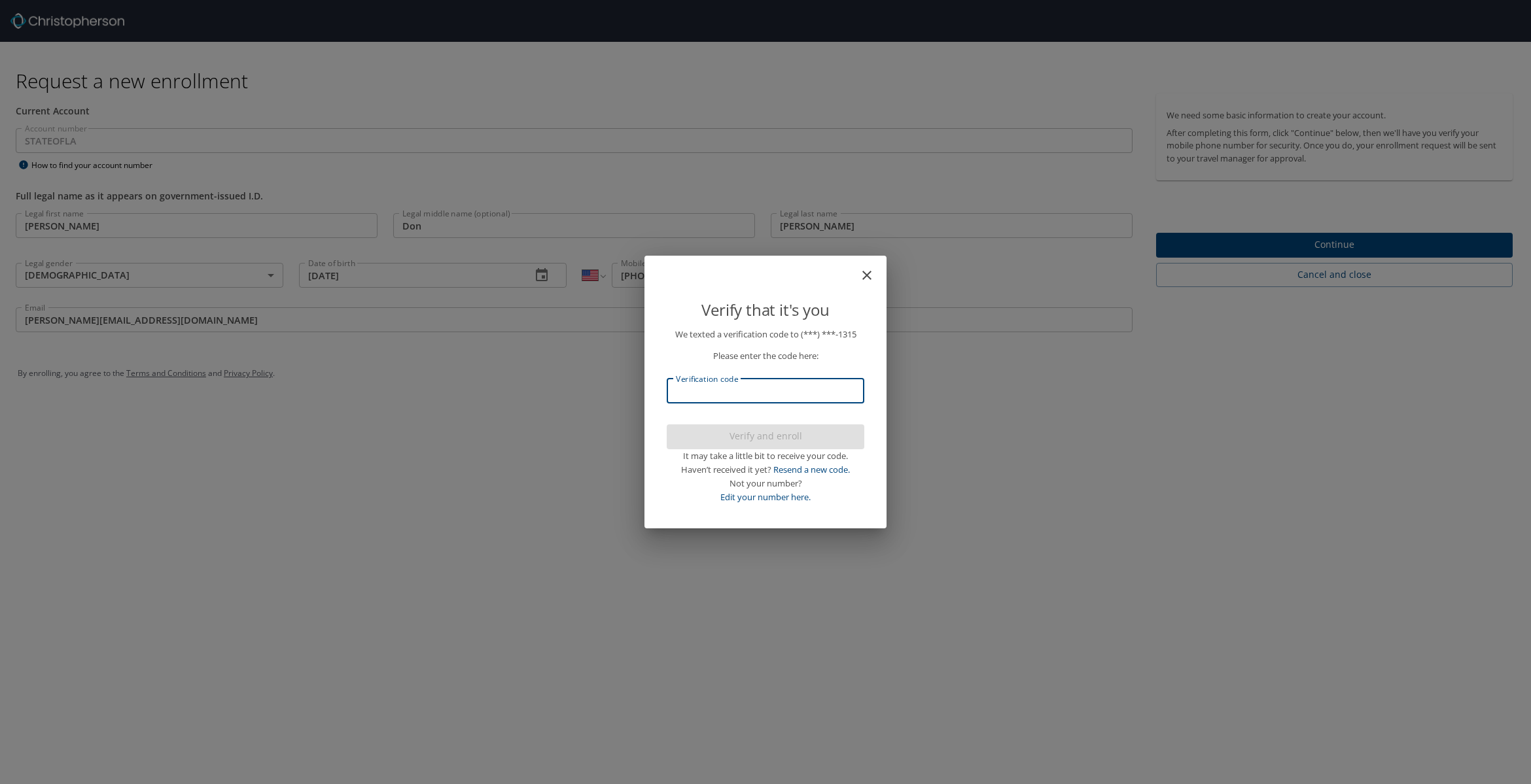
click at [722, 395] on input "Verification code" at bounding box center [766, 391] width 197 height 25
type input "608156"
click at [750, 433] on span "Verify and enroll" at bounding box center [766, 437] width 177 height 17
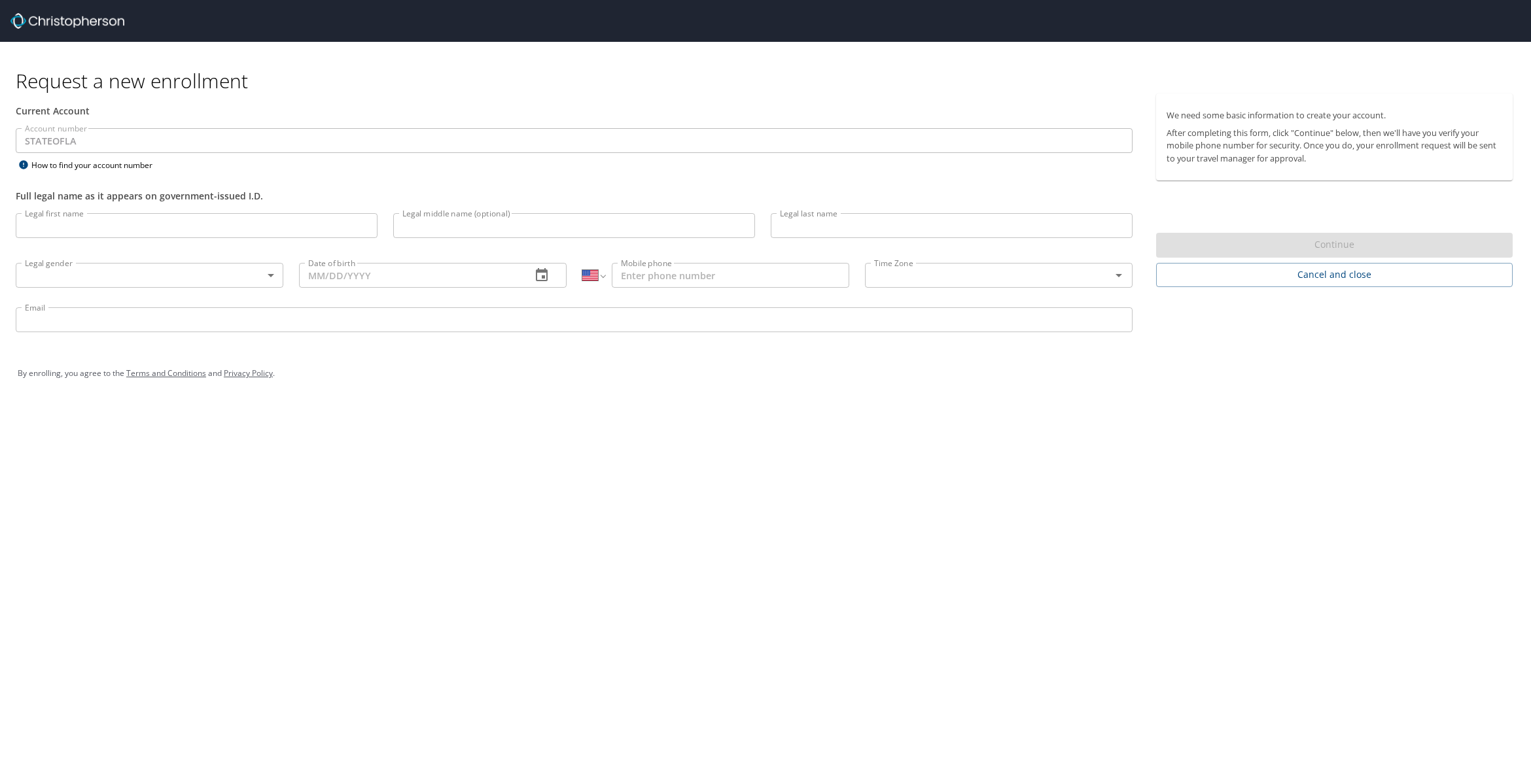
select select "US"
drag, startPoint x: 137, startPoint y: 292, endPoint x: 131, endPoint y: 277, distance: 16.2
click at [133, 283] on div "Legal gender ​ Legal gender" at bounding box center [149, 274] width 283 height 49
drag, startPoint x: 60, startPoint y: 212, endPoint x: 59, endPoint y: 223, distance: 11.0
click at [59, 215] on input "Legal first name" at bounding box center [196, 225] width 361 height 25
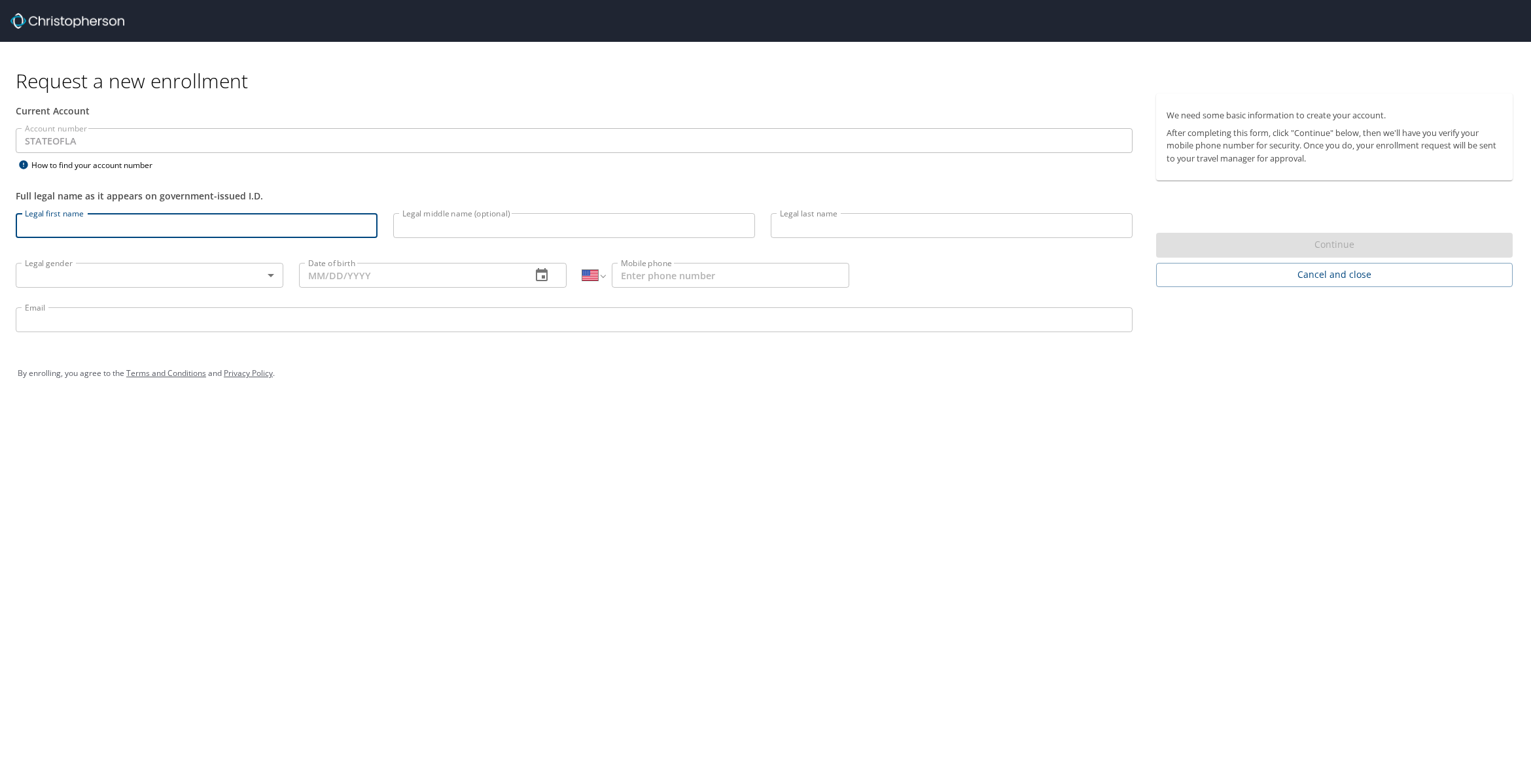
type input "[PERSON_NAME]"
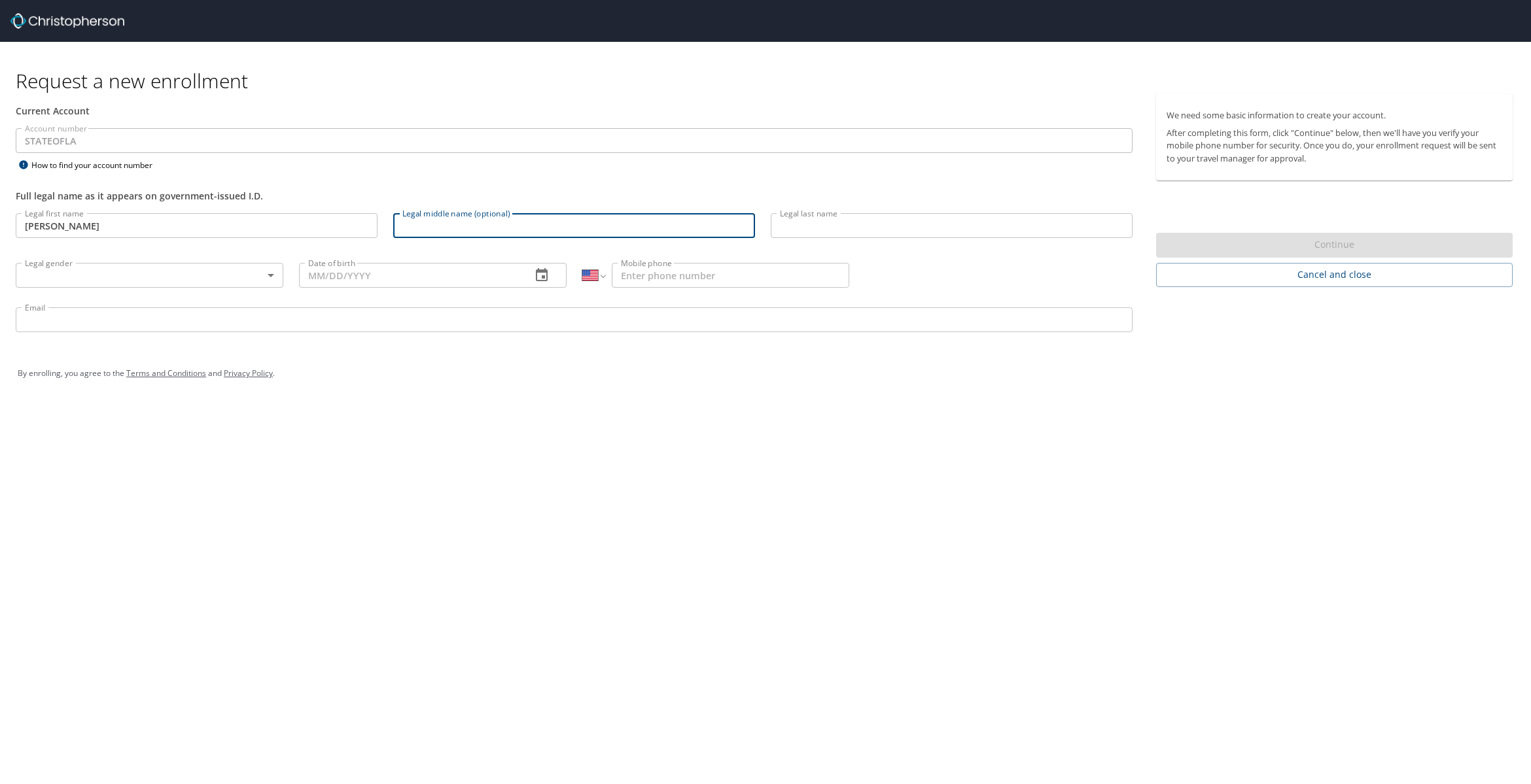
click at [415, 223] on input "Legal middle name (optional)" at bounding box center [574, 225] width 361 height 25
type input "Don"
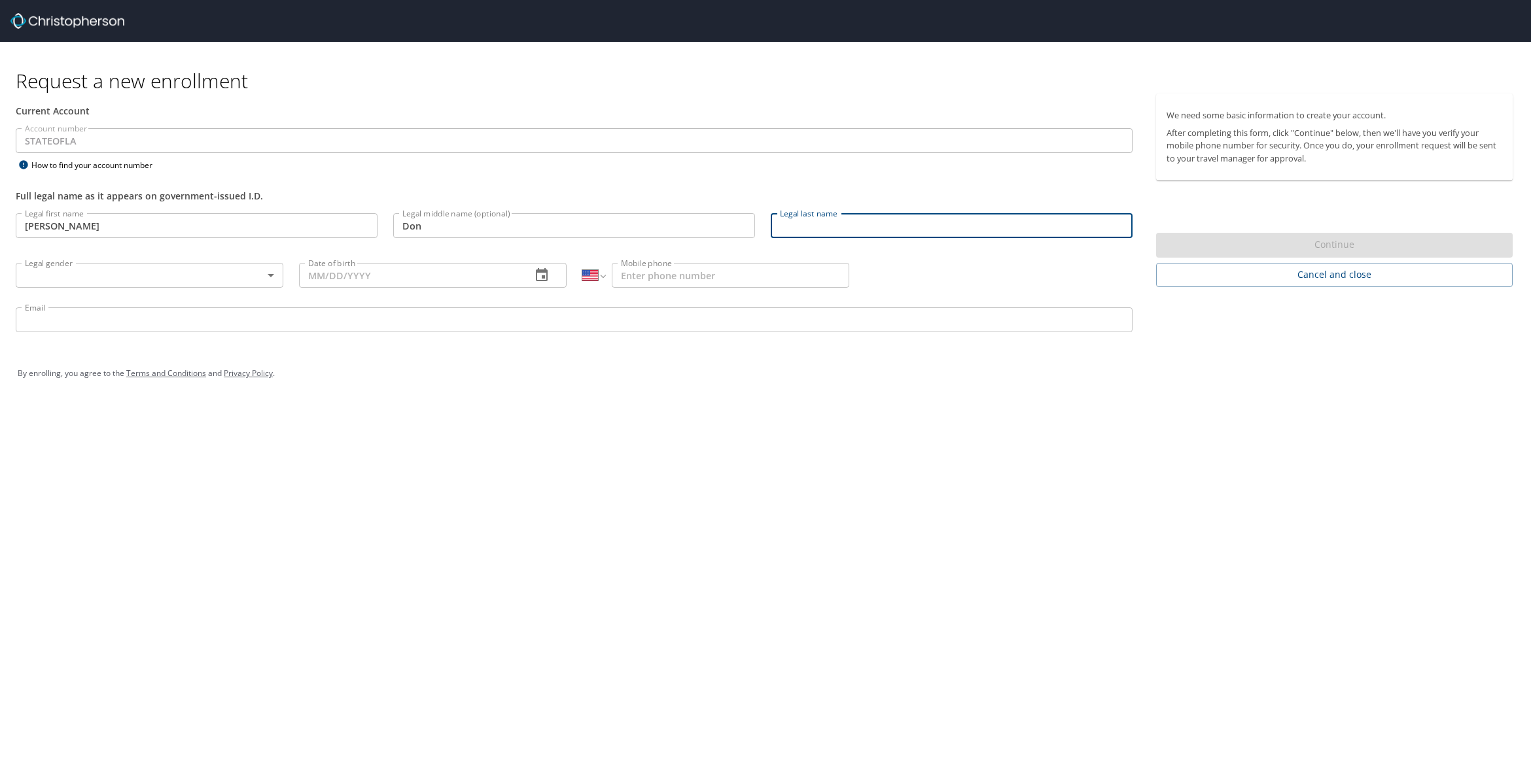
click at [795, 223] on input "Legal last name" at bounding box center [952, 225] width 361 height 25
type input "[PERSON_NAME]"
click at [138, 262] on div "Legal gender ​ Legal gender" at bounding box center [149, 274] width 283 height 49
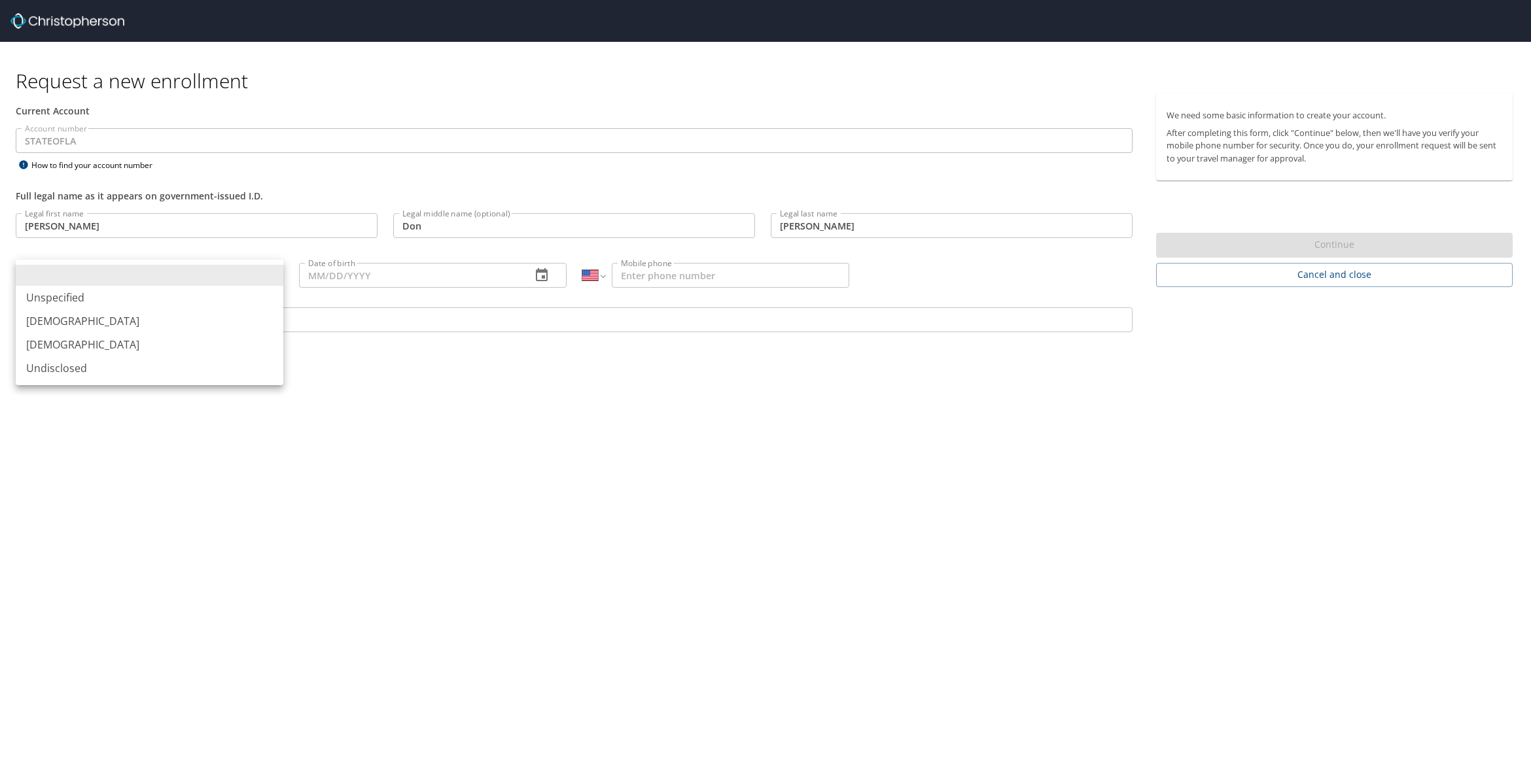
click at [270, 276] on body "Request a new enrollment Current Account Account number STATEOFLA Account numbe…" at bounding box center [766, 392] width 1531 height 784
drag, startPoint x: 55, startPoint y: 319, endPoint x: 102, endPoint y: 327, distance: 47.7
click at [55, 318] on li "[DEMOGRAPHIC_DATA]" at bounding box center [149, 320] width 267 height 23
type input "[DEMOGRAPHIC_DATA]"
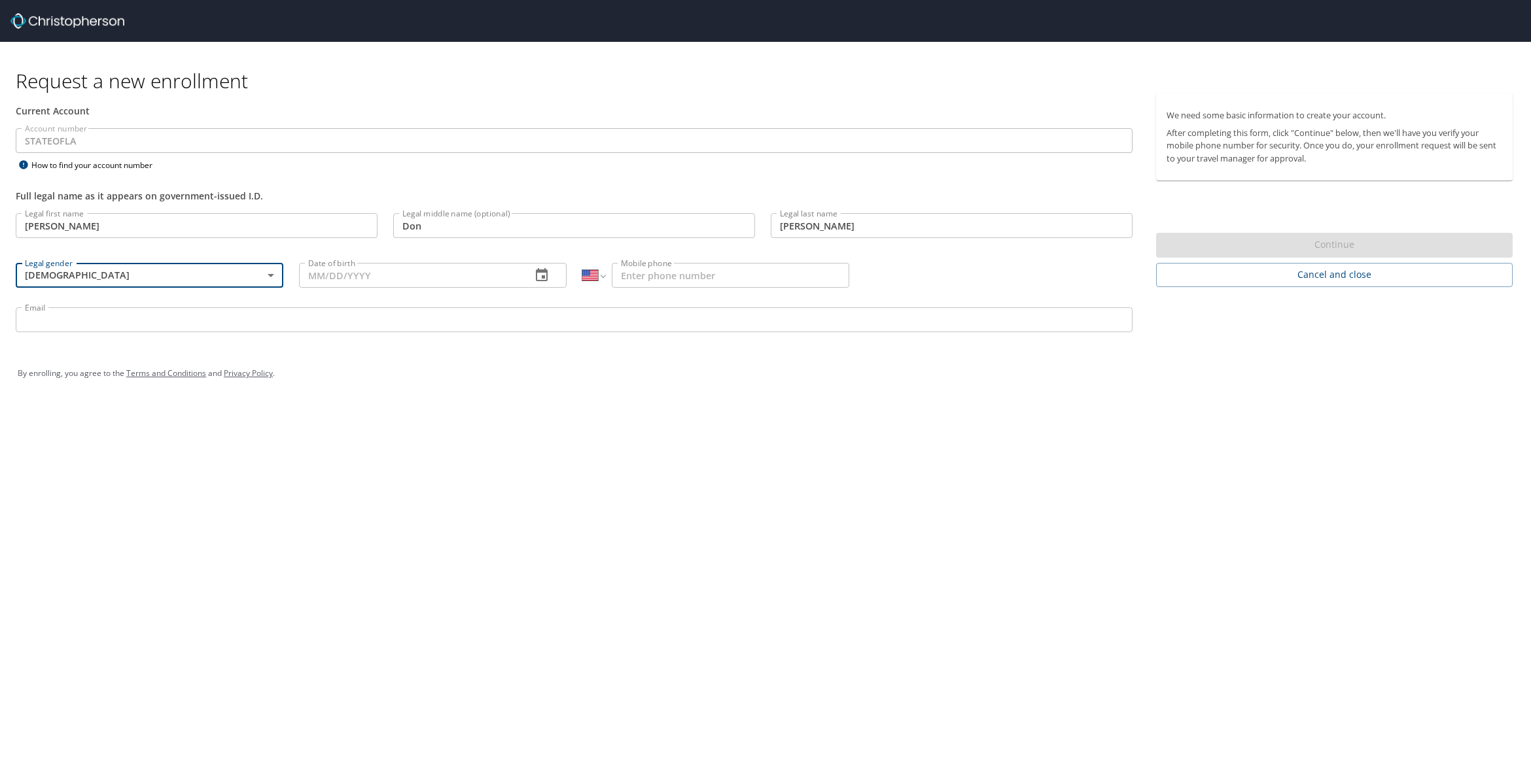
click at [406, 273] on input "Date of birth" at bounding box center [410, 275] width 222 height 25
click at [542, 277] on icon "button" at bounding box center [541, 275] width 12 height 13
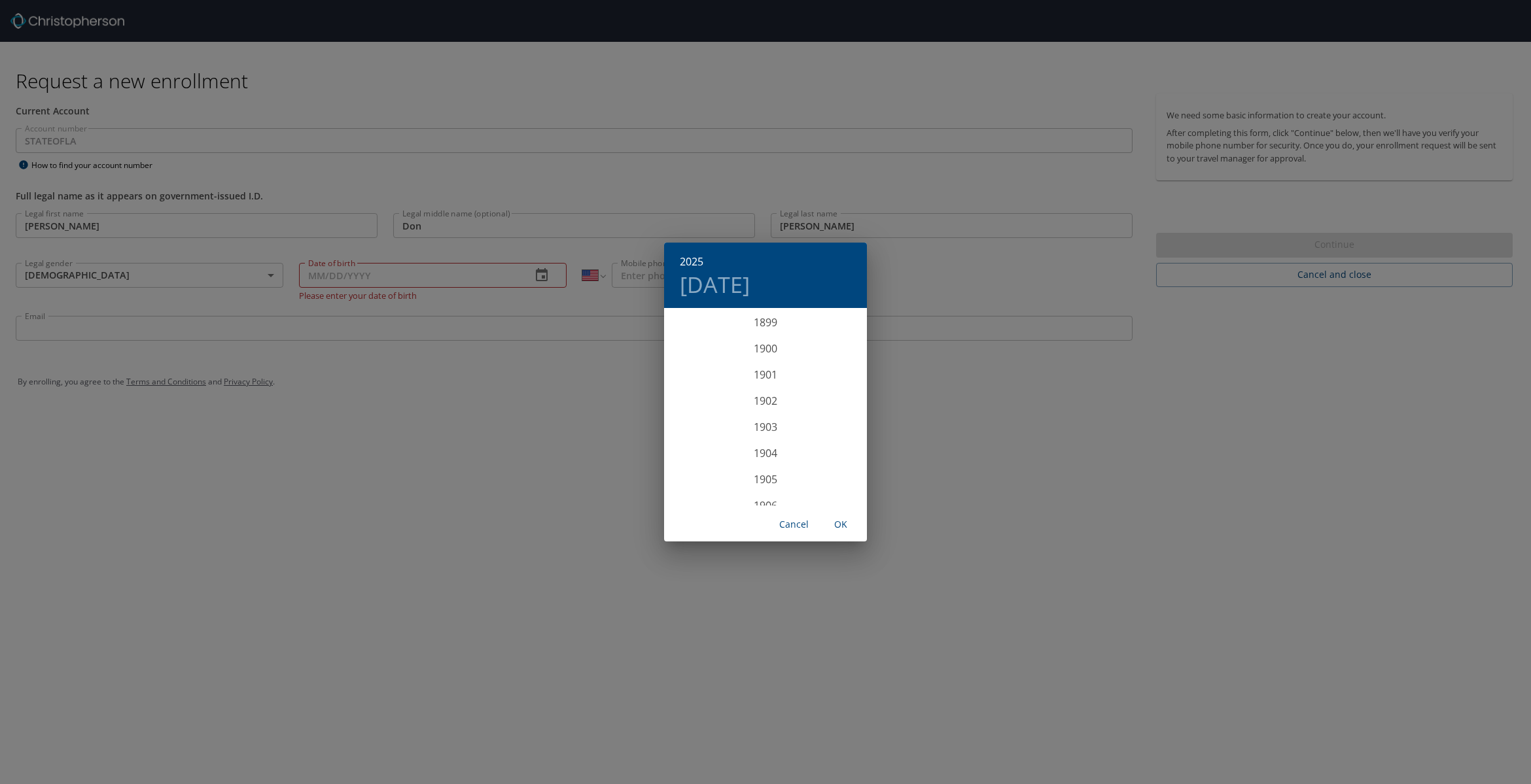
scroll to position [3218, 0]
drag, startPoint x: 505, startPoint y: 381, endPoint x: 494, endPoint y: 372, distance: 14.2
click at [505, 379] on div "2025 [DATE] 1900 1901 1902 1903 1904 1905 1906 1907 1908 1909 1910 1911 1912 19…" at bounding box center [766, 392] width 1531 height 784
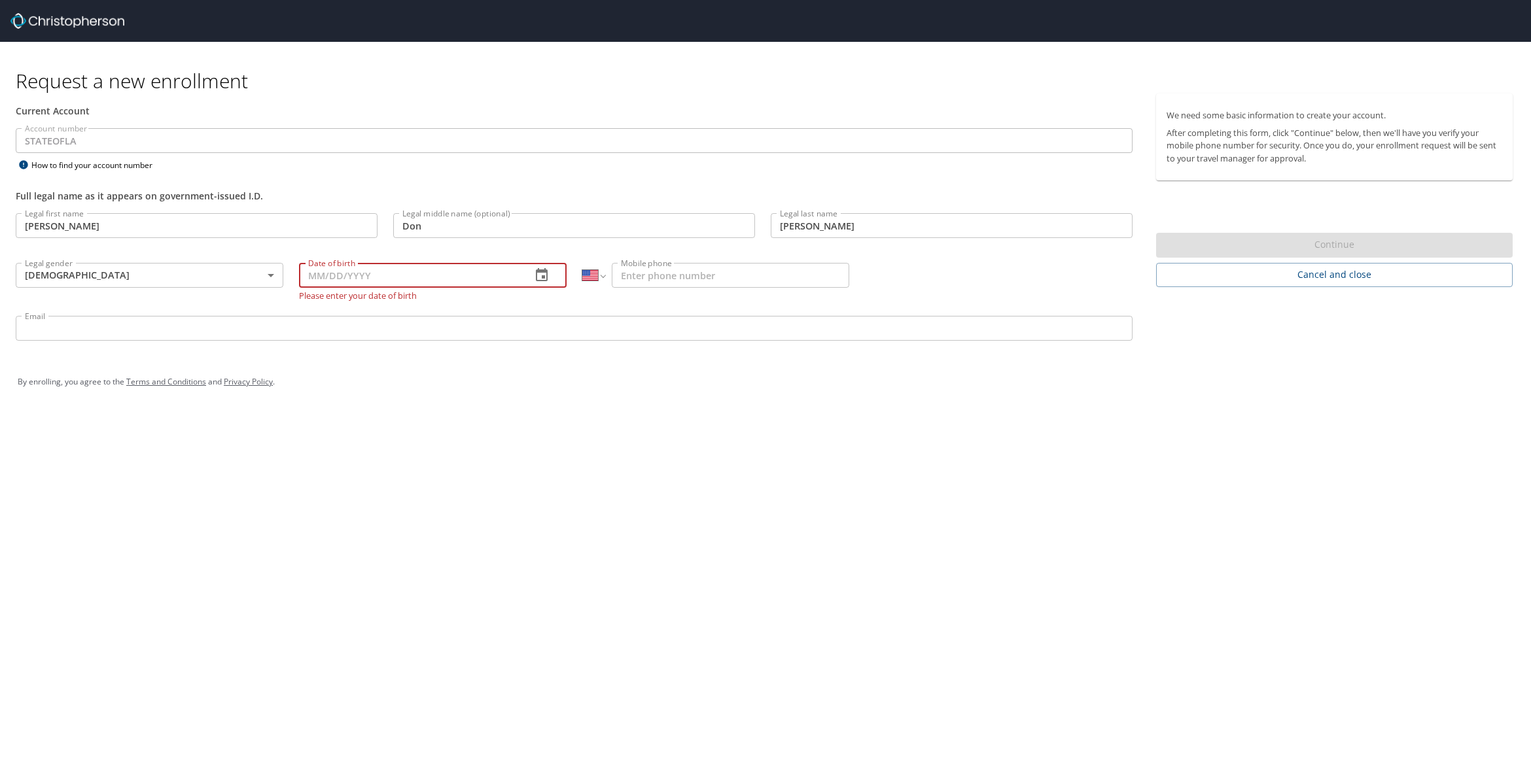
click at [334, 278] on input "Date of birth" at bounding box center [410, 275] width 222 height 25
type input "[DATE]"
click at [676, 269] on input "Mobile phone" at bounding box center [730, 275] width 237 height 25
type input "[PHONE_NUMBER]"
click at [130, 311] on input "Email" at bounding box center [574, 319] width 1117 height 25
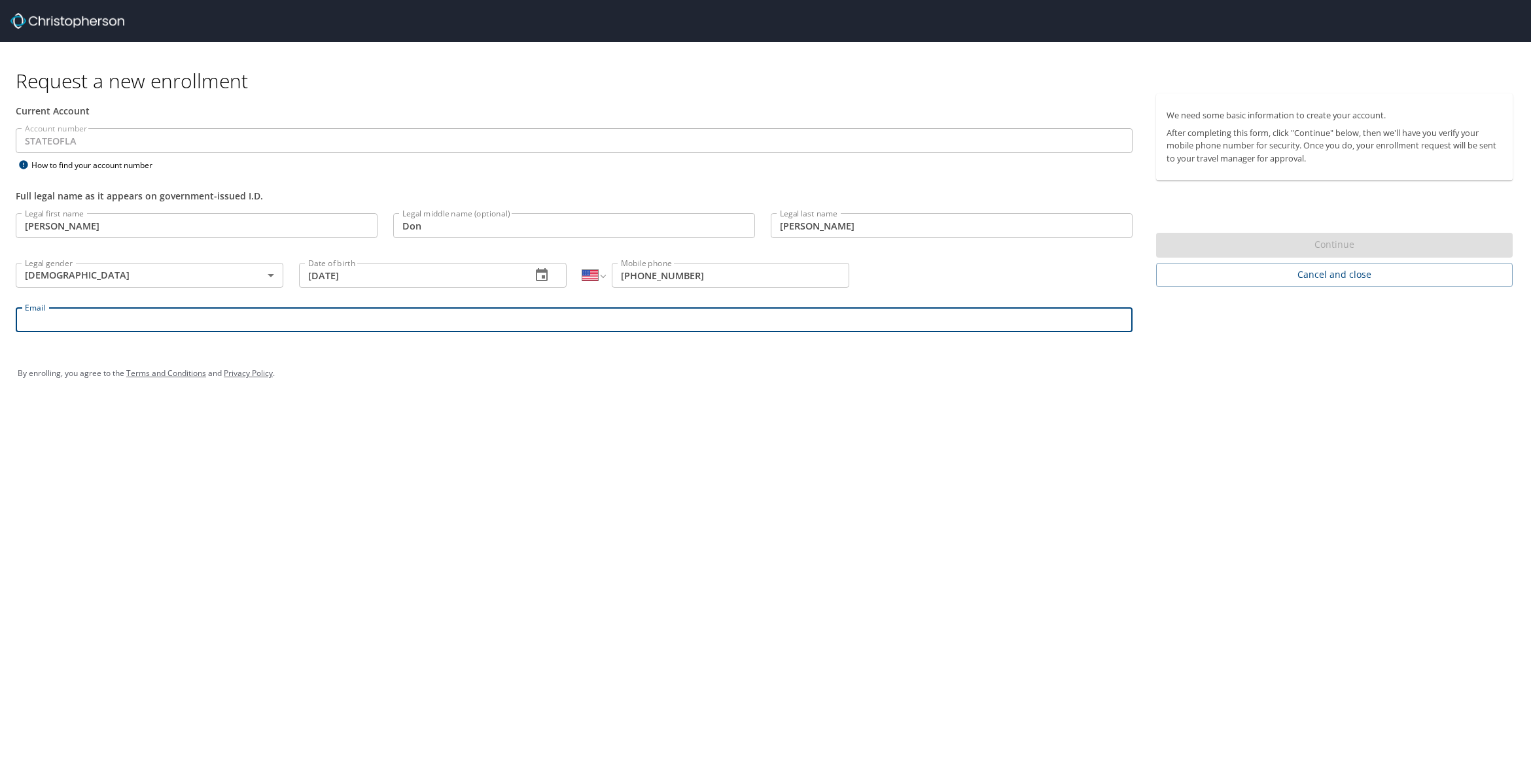
type input "[PERSON_NAME][EMAIL_ADDRESS][DOMAIN_NAME]"
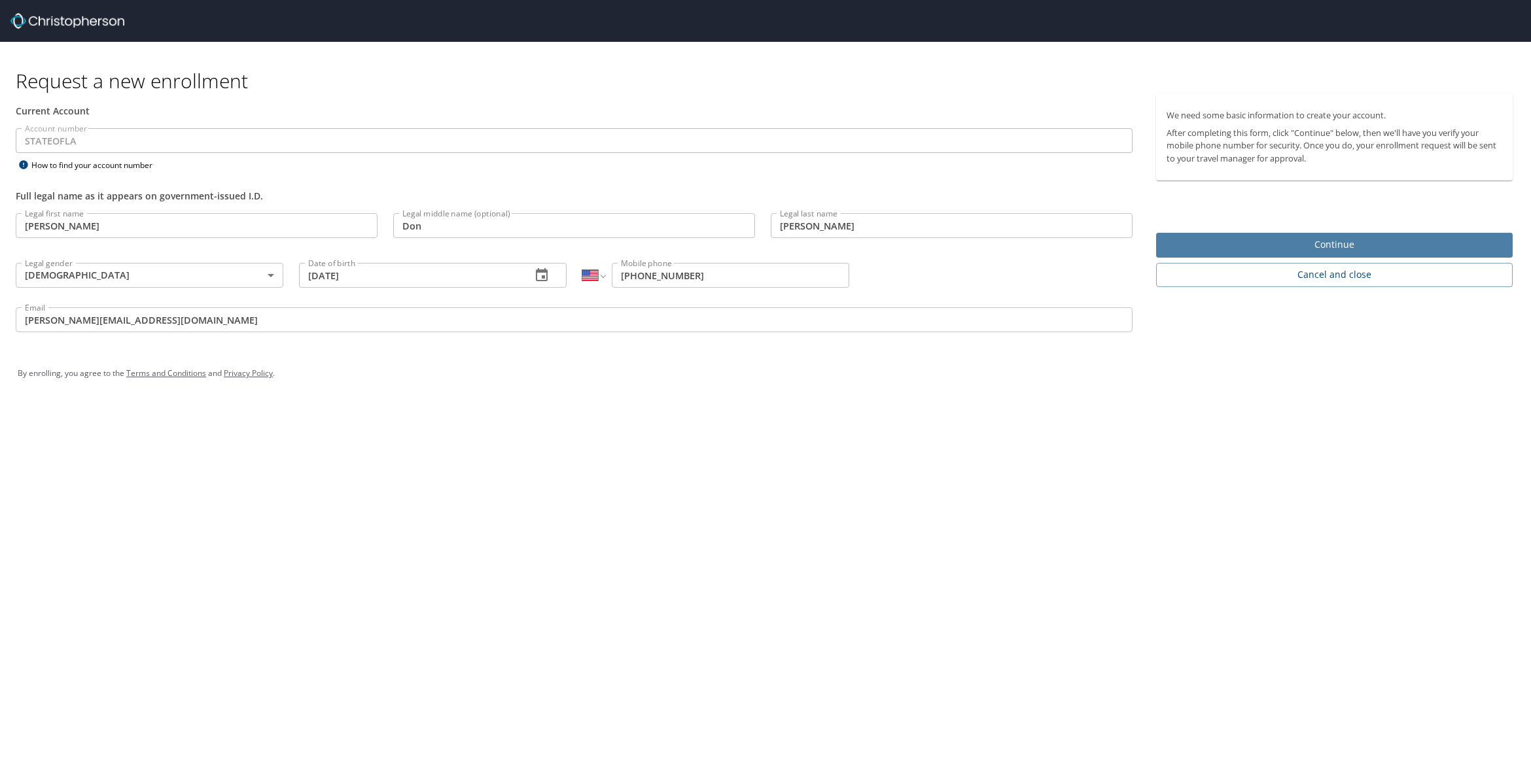
click at [1317, 243] on span "Continue" at bounding box center [1335, 245] width 335 height 17
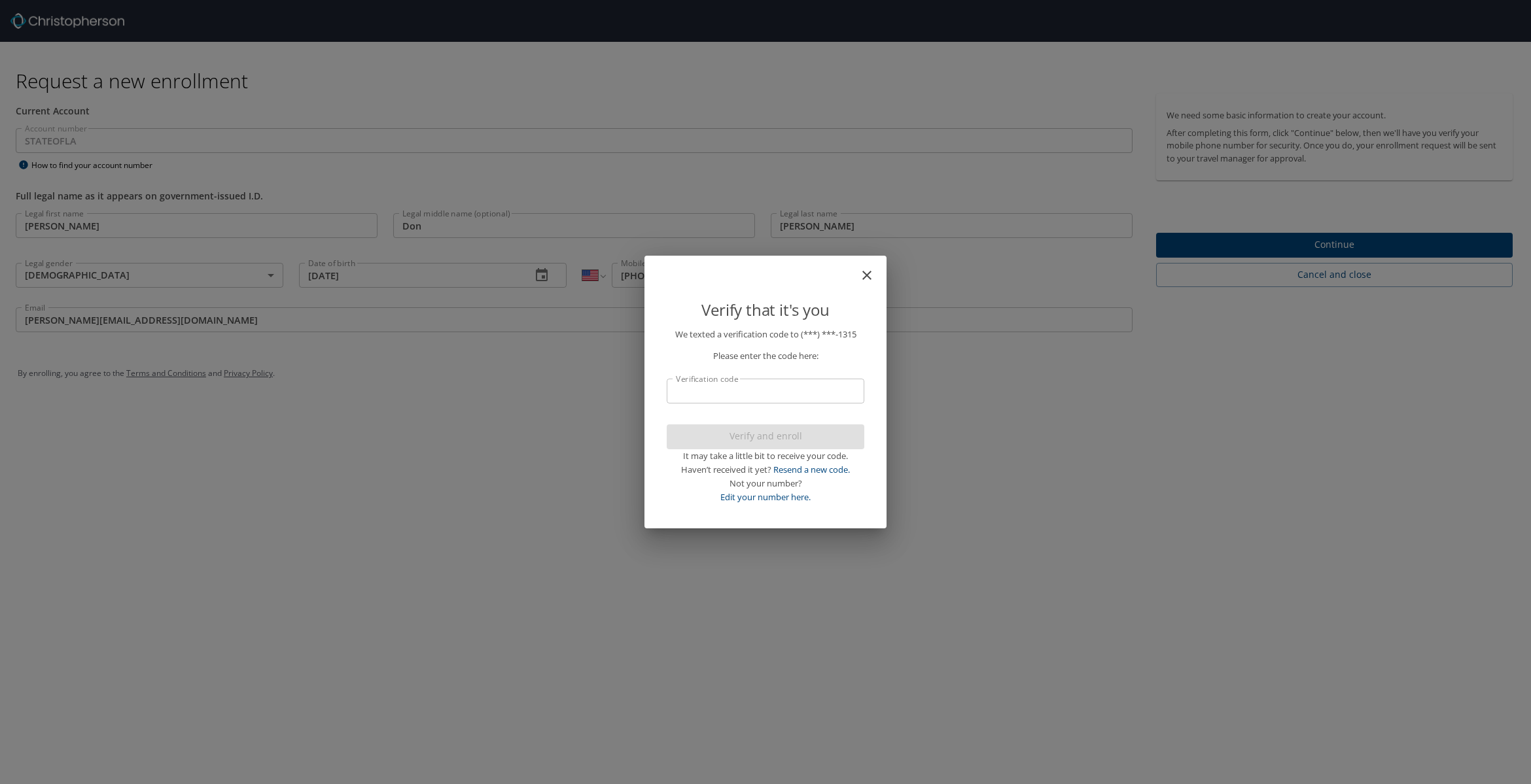
click at [741, 385] on input "Verification code" at bounding box center [766, 391] width 197 height 25
click at [738, 390] on input "Verification code" at bounding box center [766, 391] width 197 height 25
click at [695, 388] on input "Verification code" at bounding box center [766, 391] width 197 height 25
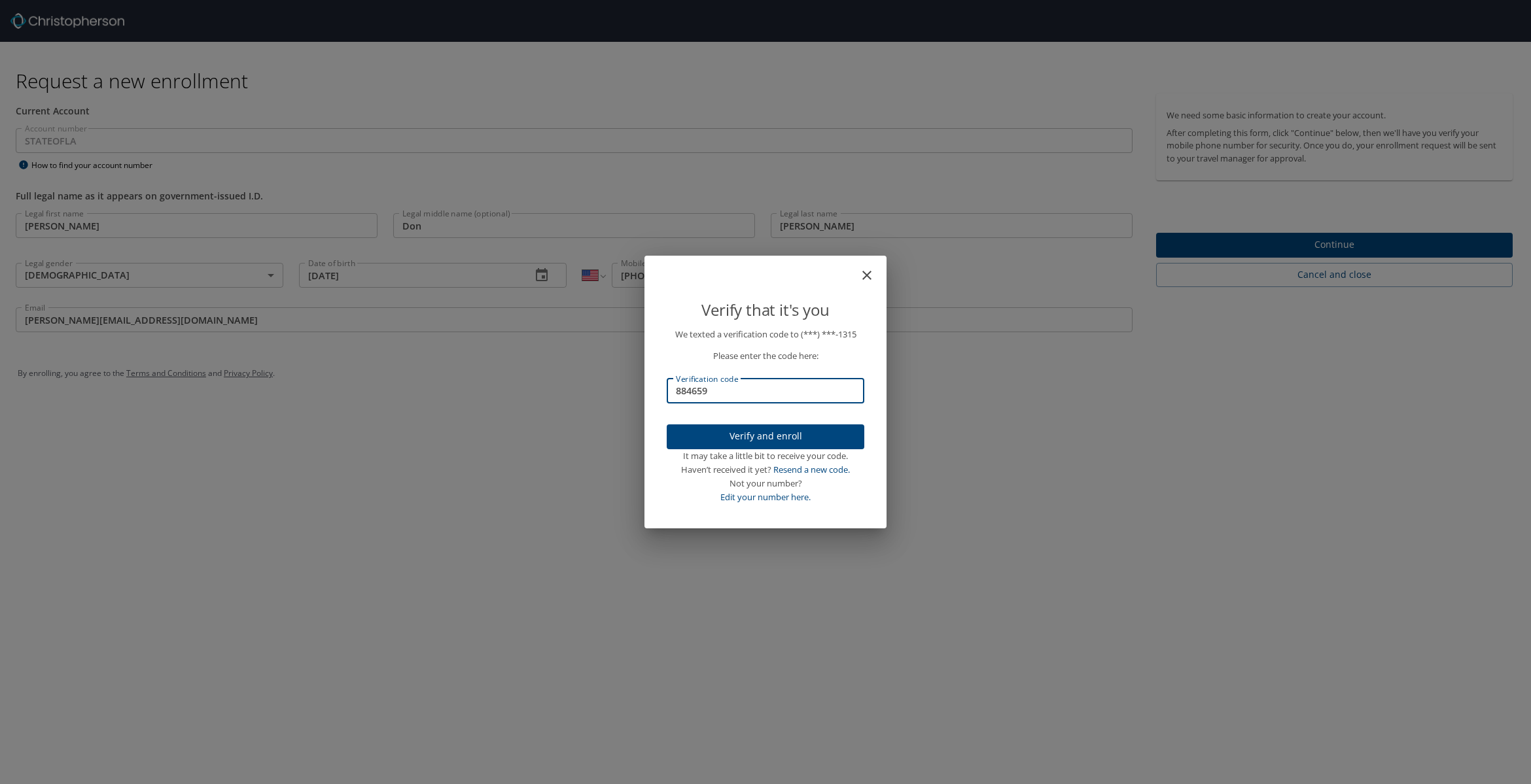
type input "884659"
click at [763, 433] on span "Verify and enroll" at bounding box center [766, 437] width 177 height 17
click at [1321, 248] on div "Verify that it's you We texted a verification code to (***) ***- 1315 Please en…" at bounding box center [766, 392] width 1531 height 784
click at [1340, 244] on div "Verify that it's you We texted a verification code to (***) ***- 1315 Please en…" at bounding box center [766, 392] width 1531 height 784
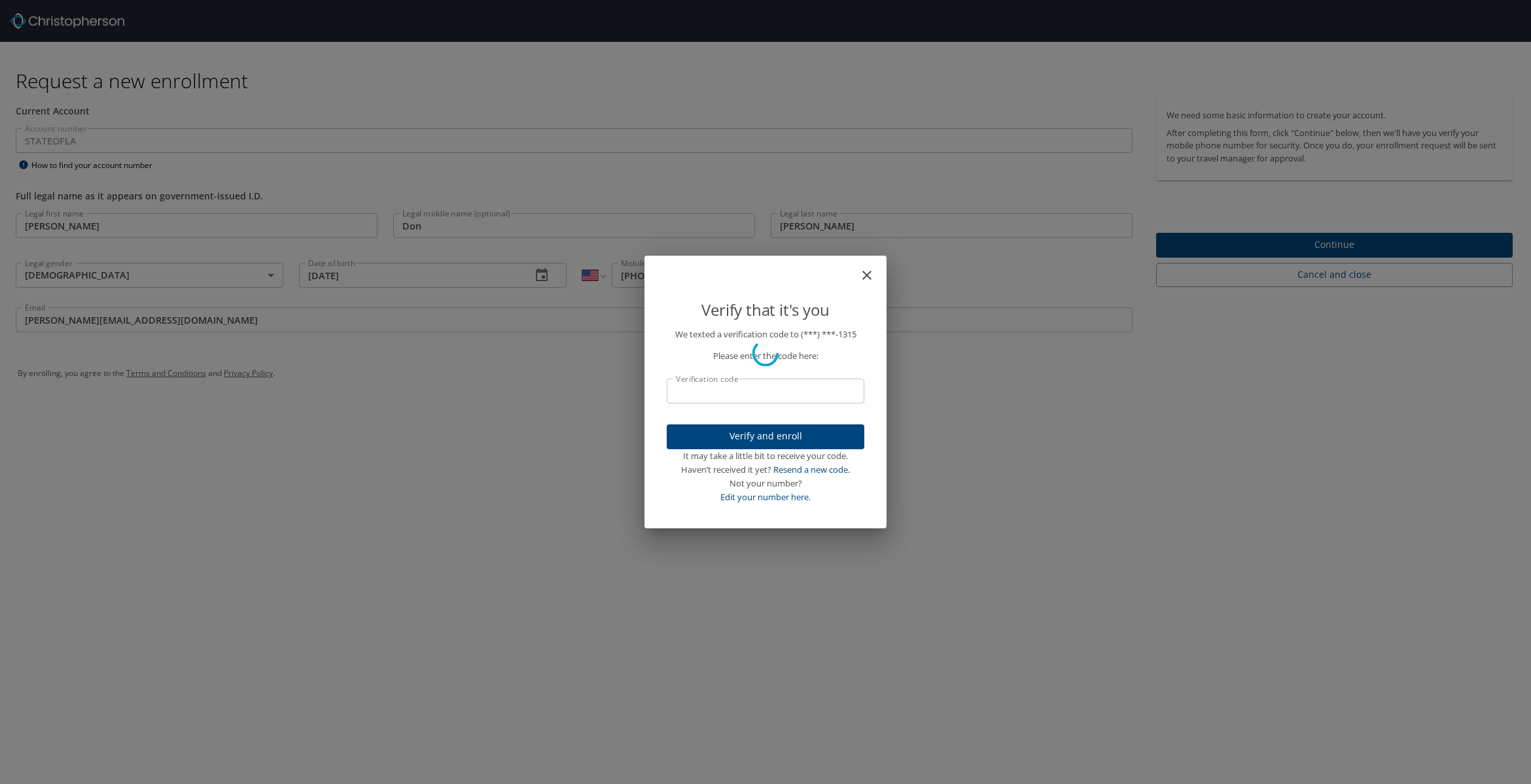
click at [1339, 245] on div "Verify that it's you We texted a verification code to (***) ***- 1315 Please en…" at bounding box center [766, 392] width 1531 height 784
click at [1307, 247] on div "Verify that it's you We texted a verification code to (***) ***- 1315 Please en…" at bounding box center [766, 392] width 1531 height 784
click at [1300, 331] on div "Verify that it's you We texted a verification code to (***) ***- 1315 Please en…" at bounding box center [766, 392] width 1531 height 784
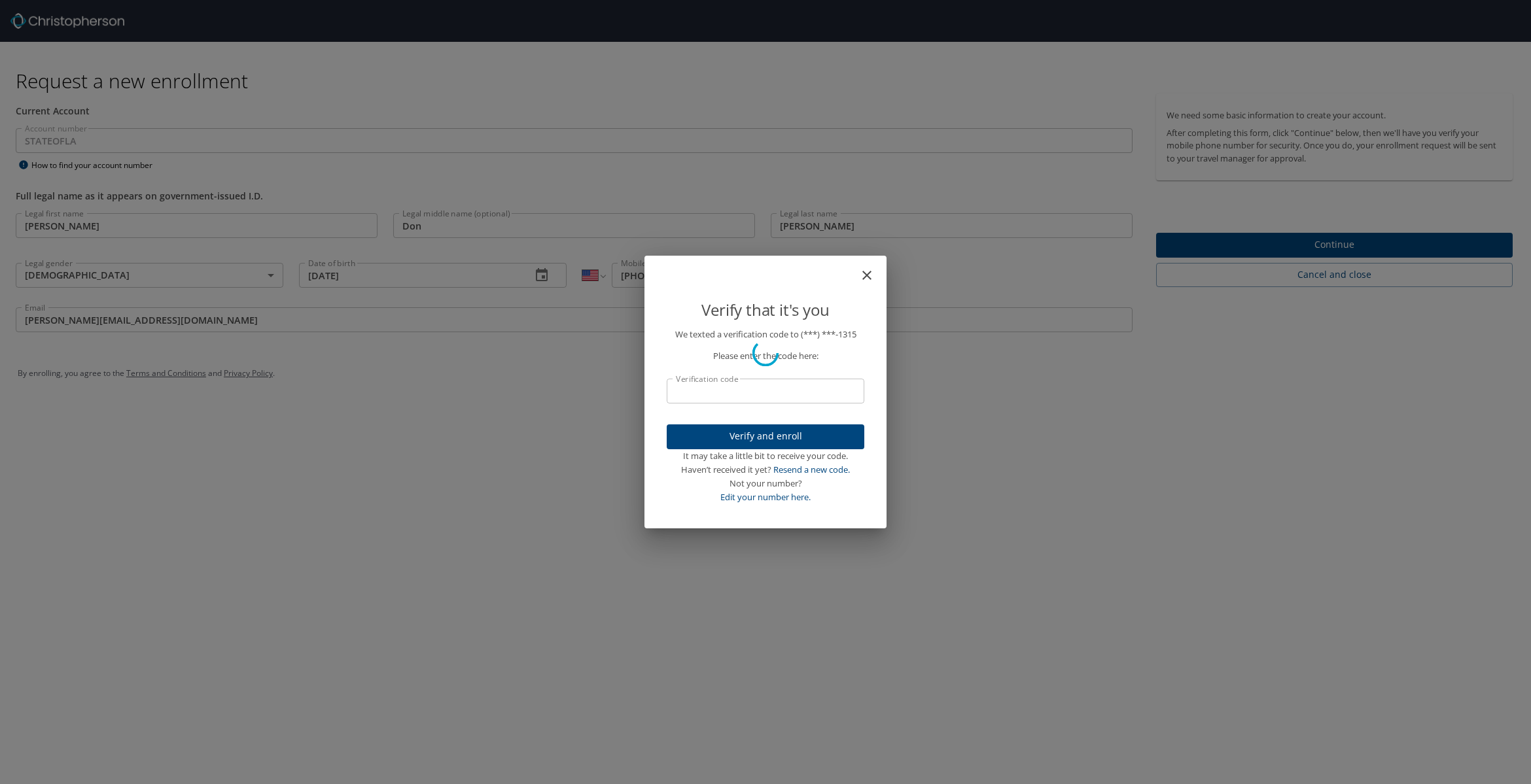
click at [1265, 240] on div "Verify that it's you We texted a verification code to (***) ***- 1315 Please en…" at bounding box center [766, 392] width 1531 height 784
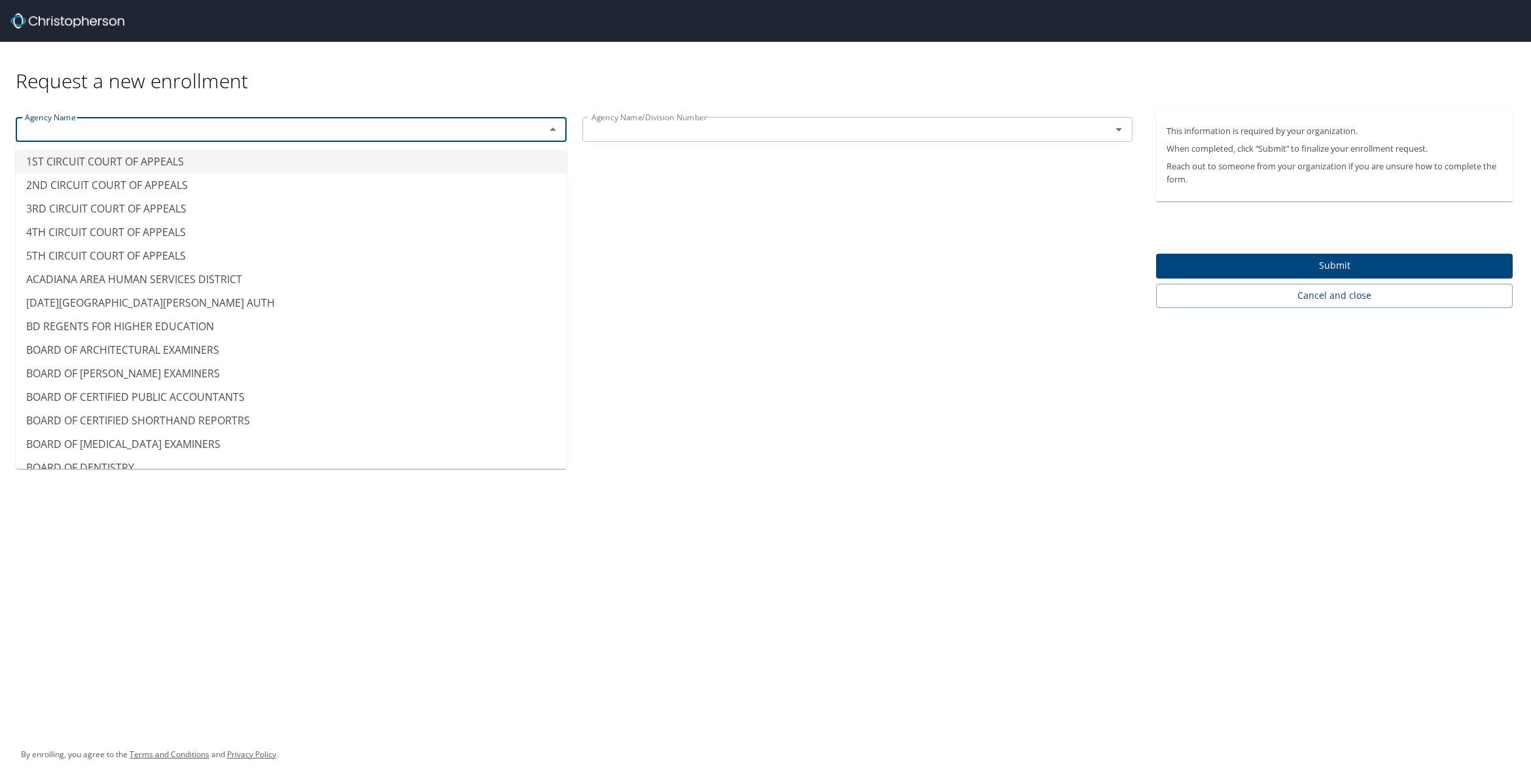
click at [117, 122] on input "text" at bounding box center [272, 129] width 505 height 17
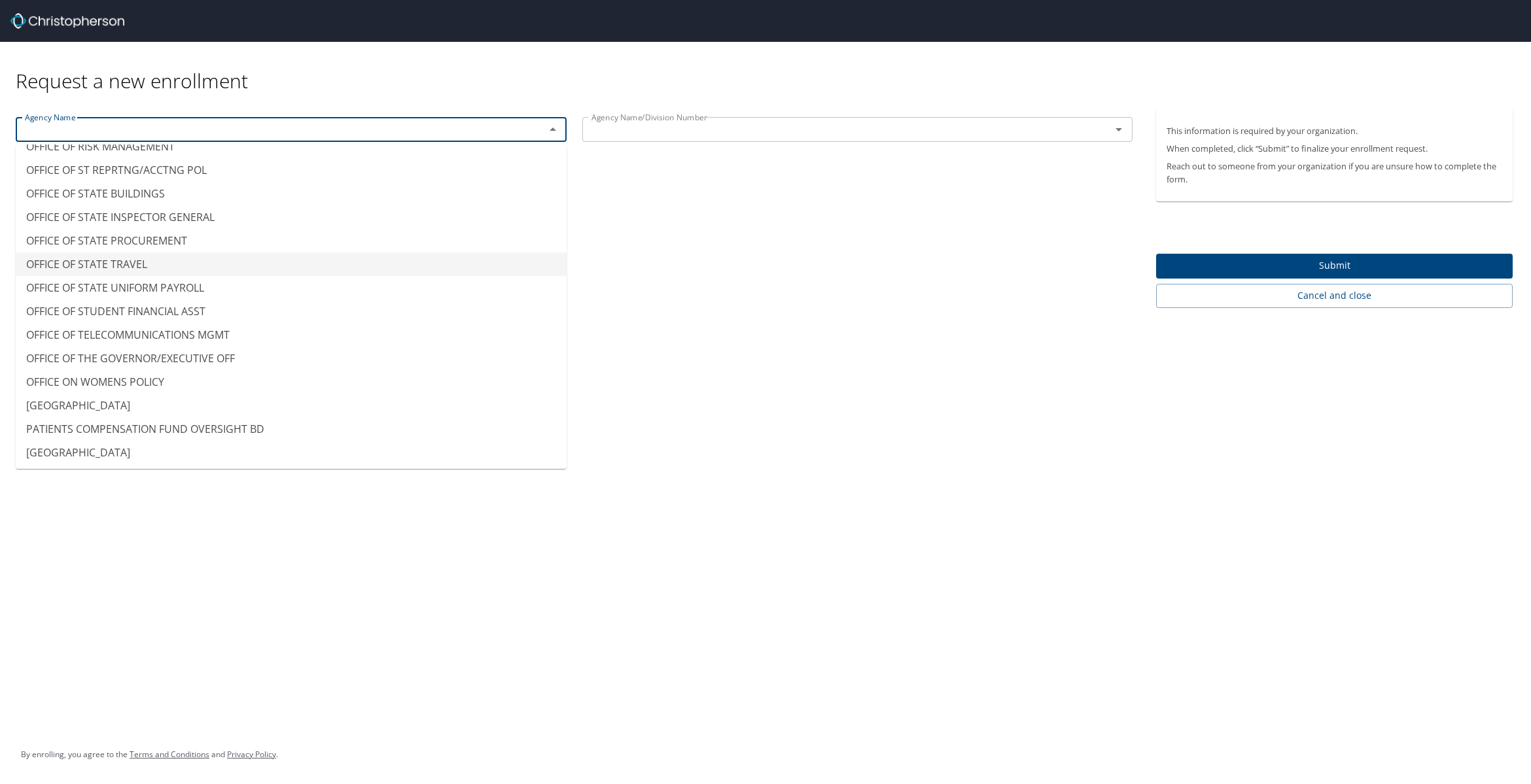
click at [104, 260] on li "OFFICE OF STATE TRAVEL" at bounding box center [291, 264] width 550 height 23
type input "OFFICE OF STATE TRAVEL"
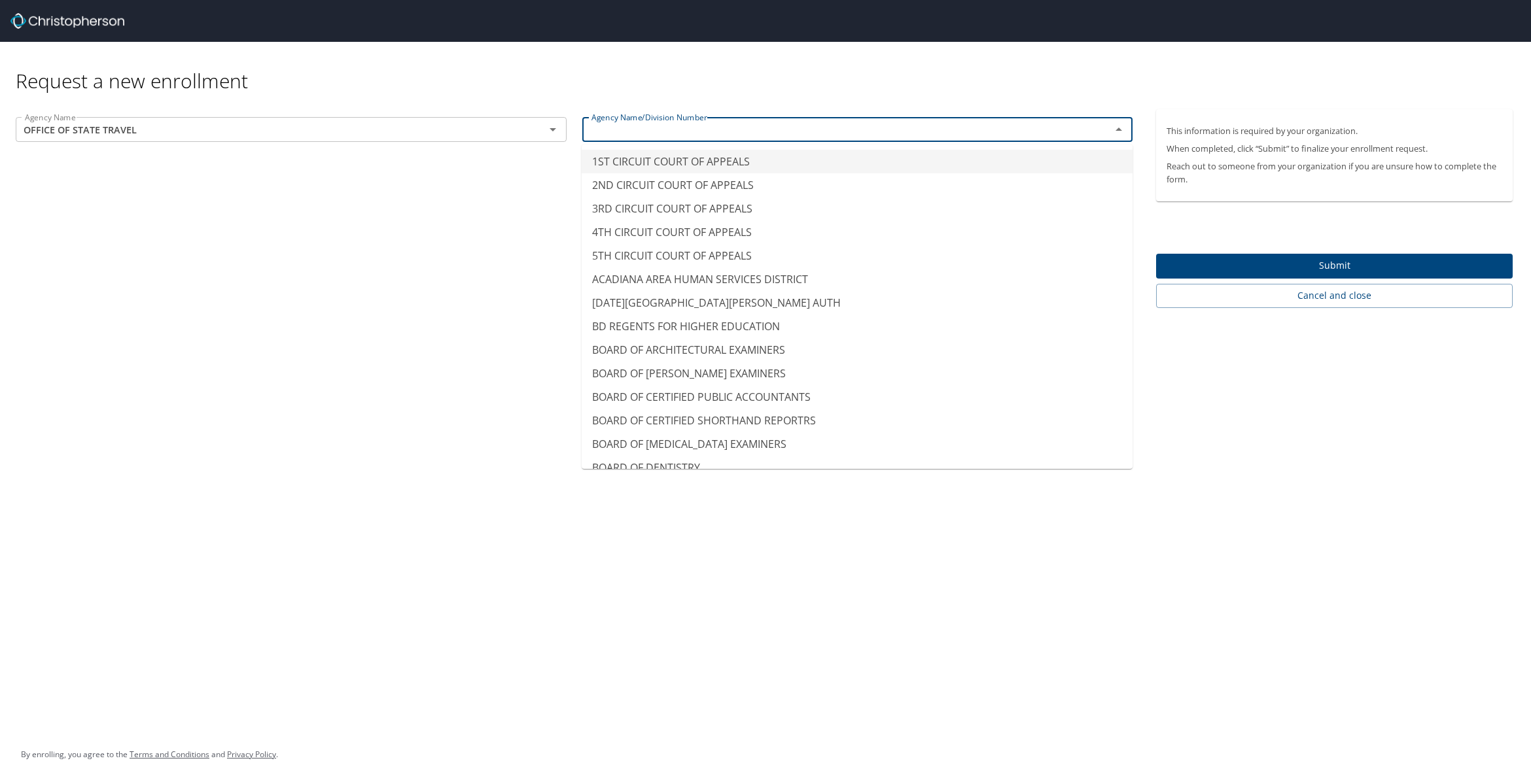
click at [729, 130] on input "text" at bounding box center [838, 129] width 505 height 17
drag, startPoint x: 669, startPoint y: 345, endPoint x: 678, endPoint y: 342, distance: 9.5
click at [669, 345] on li "OFFICE OF STATE TRAVEL" at bounding box center [857, 348] width 550 height 23
type input "OFFICE OF STATE TRAVEL"
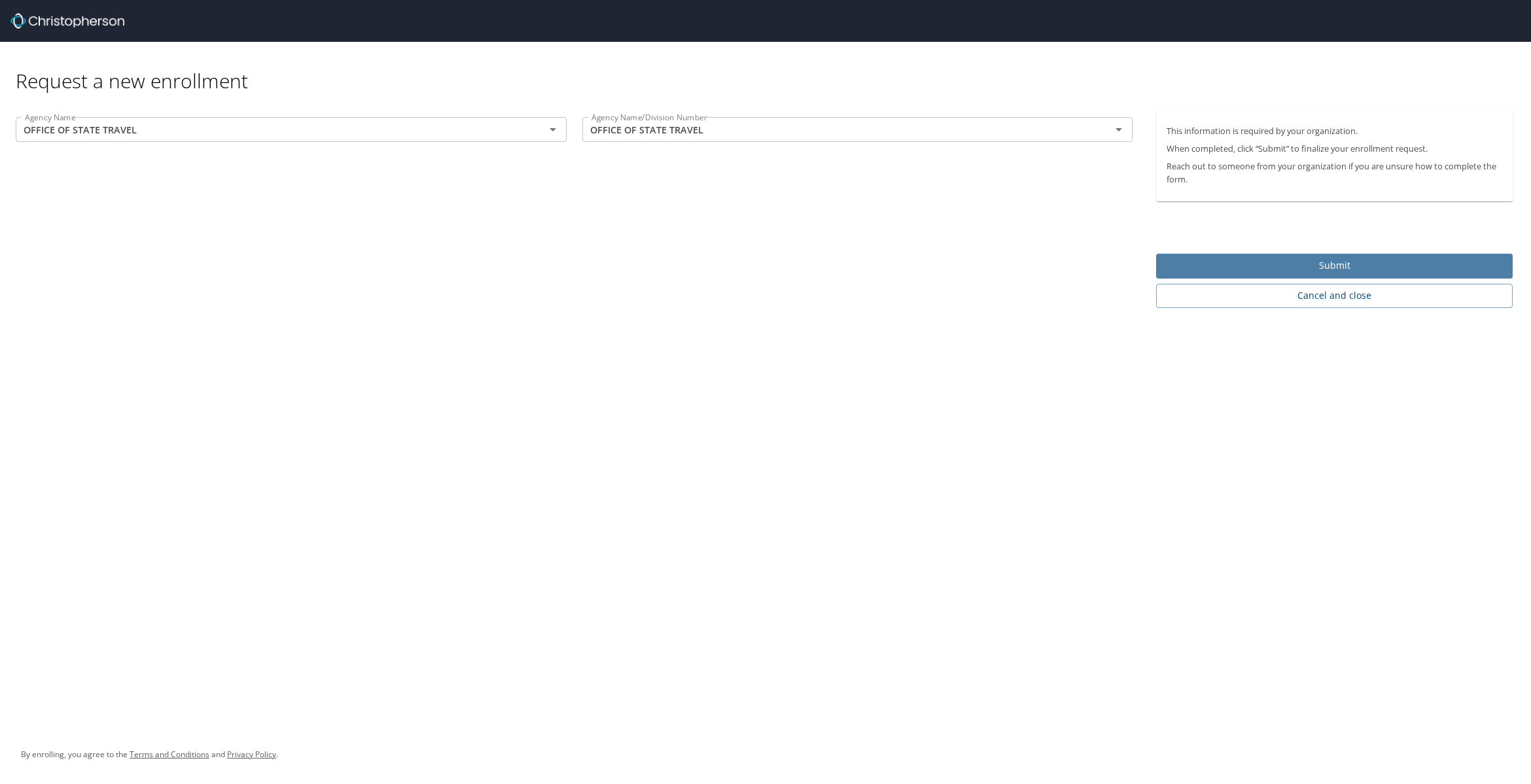
click at [1341, 263] on span "Submit" at bounding box center [1335, 266] width 335 height 17
